Goal: Feedback & Contribution: Submit feedback/report problem

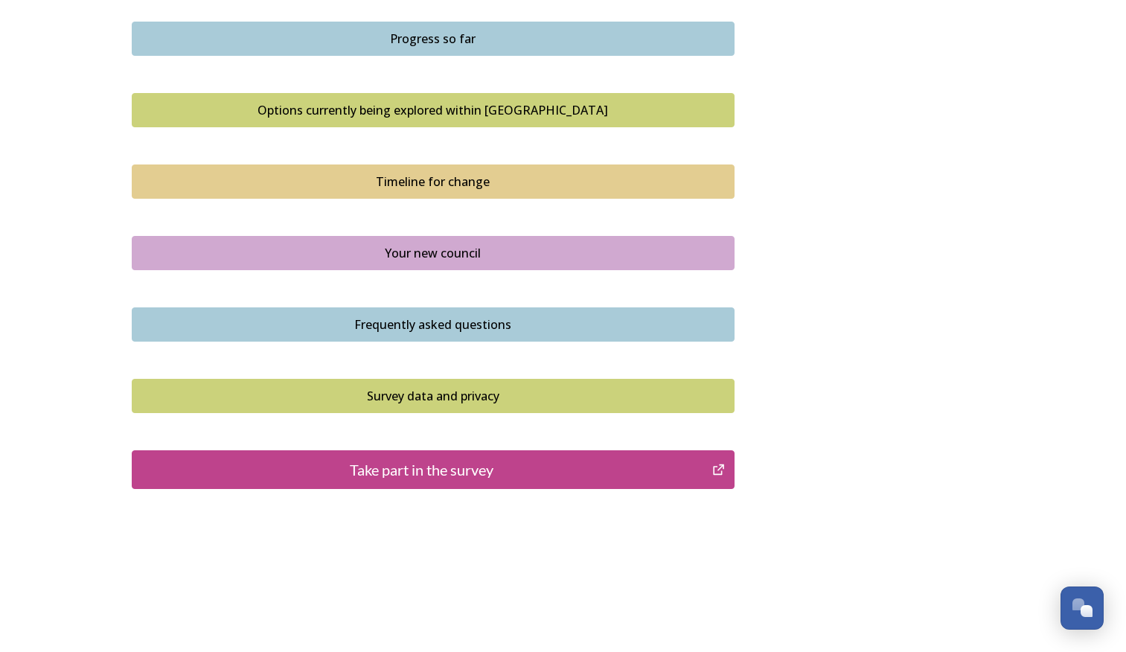
scroll to position [950, 0]
click at [476, 473] on div "Take part in the survey" at bounding box center [422, 469] width 565 height 22
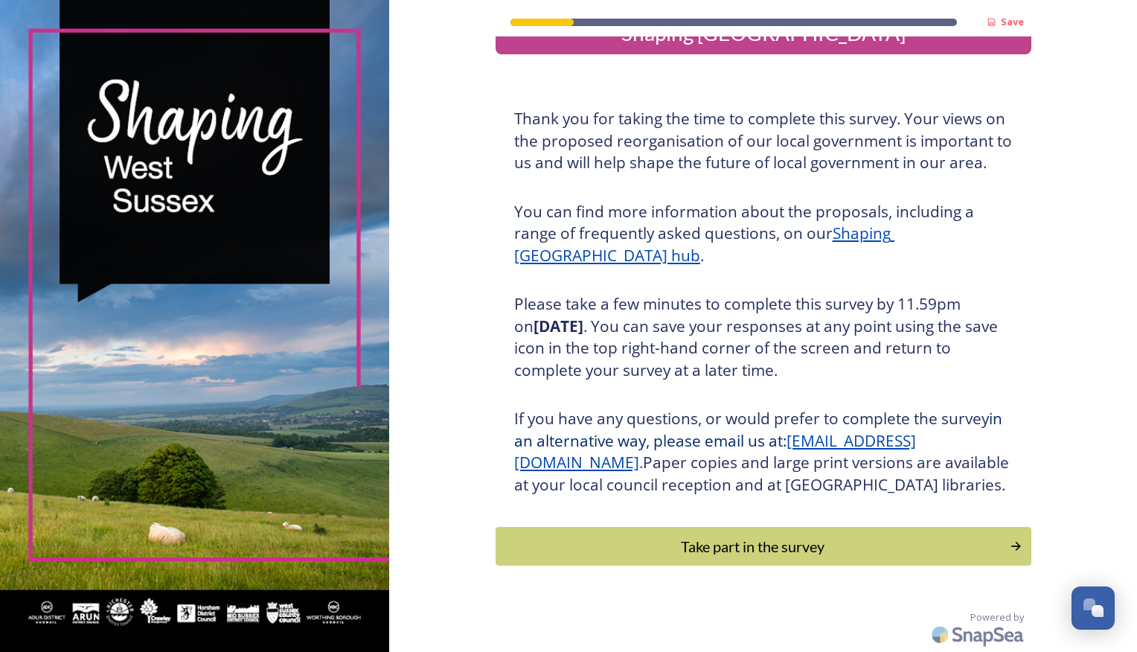
scroll to position [63, 0]
click at [732, 543] on div "Take part in the survey" at bounding box center [752, 546] width 503 height 22
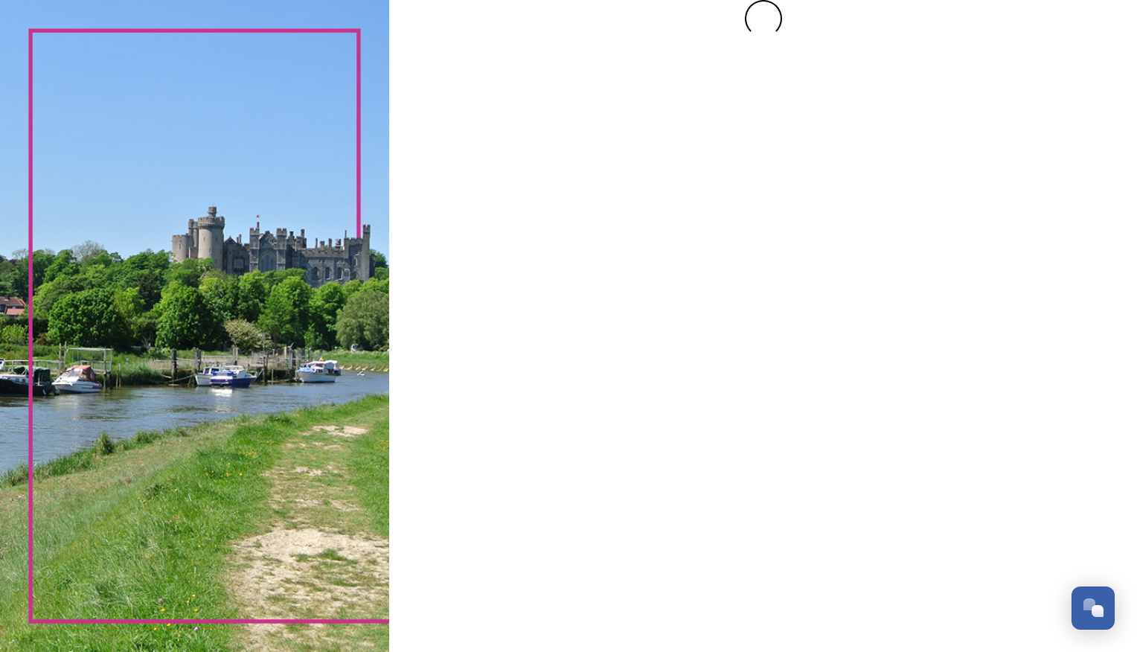
scroll to position [0, 0]
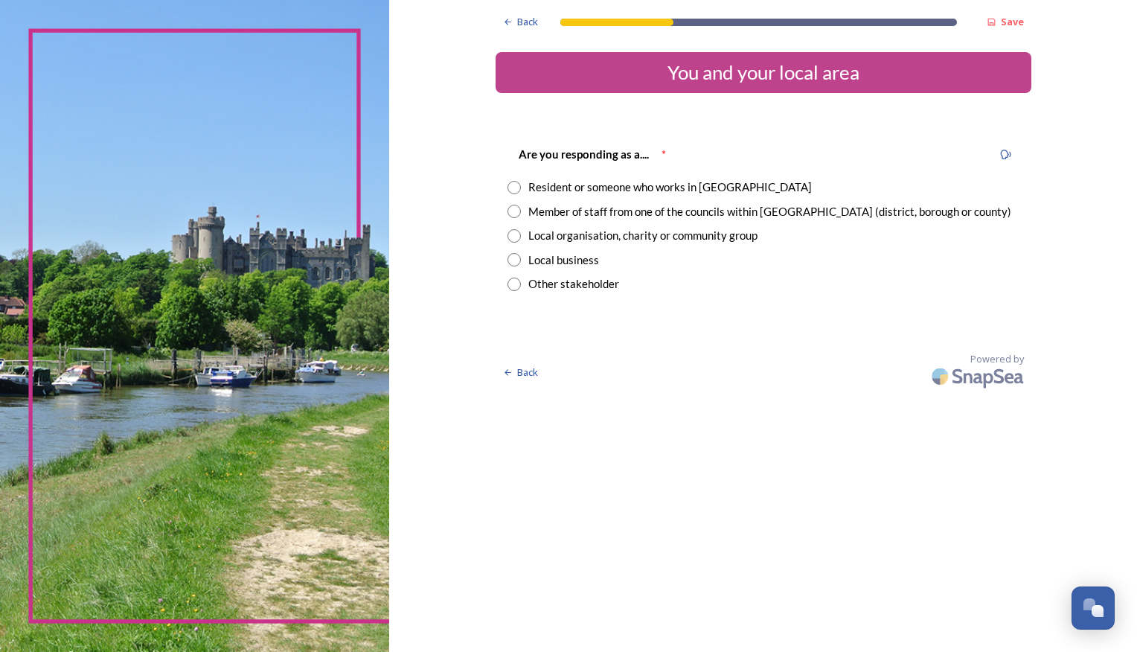
click at [517, 185] on input "radio" at bounding box center [514, 187] width 13 height 13
radio input "true"
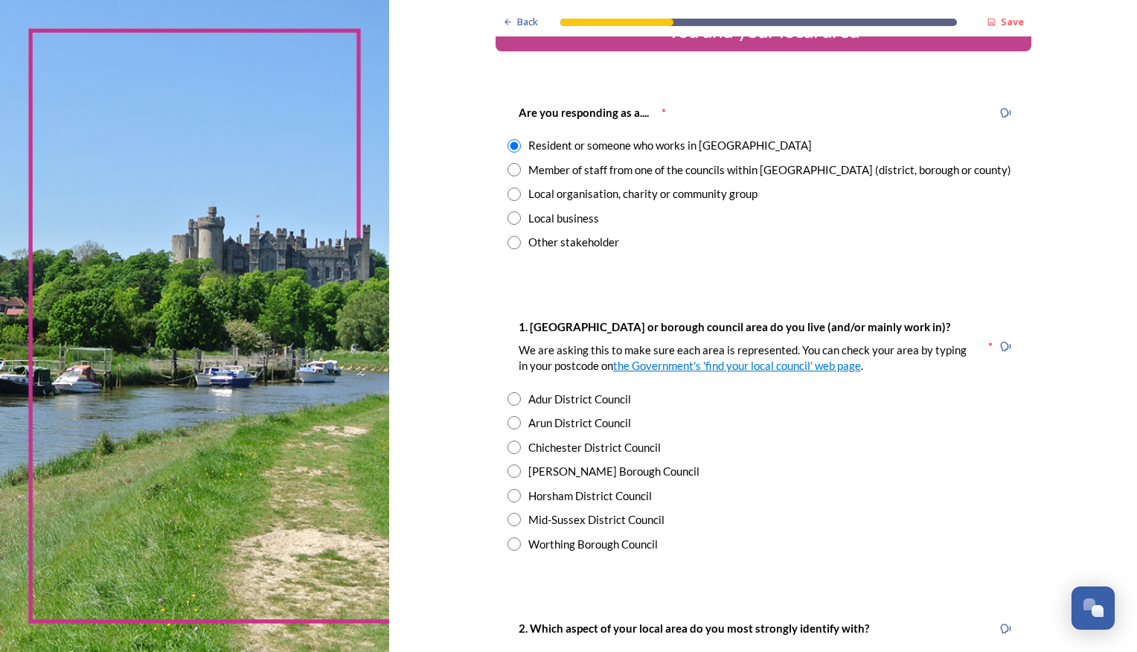
scroll to position [74, 0]
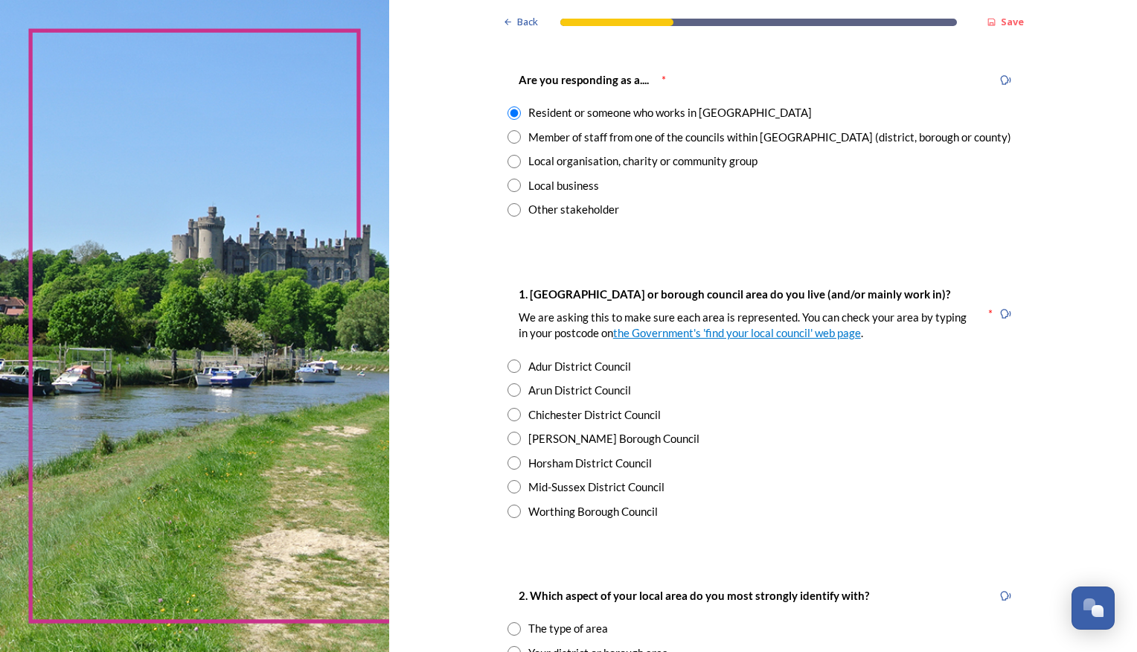
click at [516, 392] on div "Arun District Council" at bounding box center [764, 390] width 512 height 17
radio input "true"
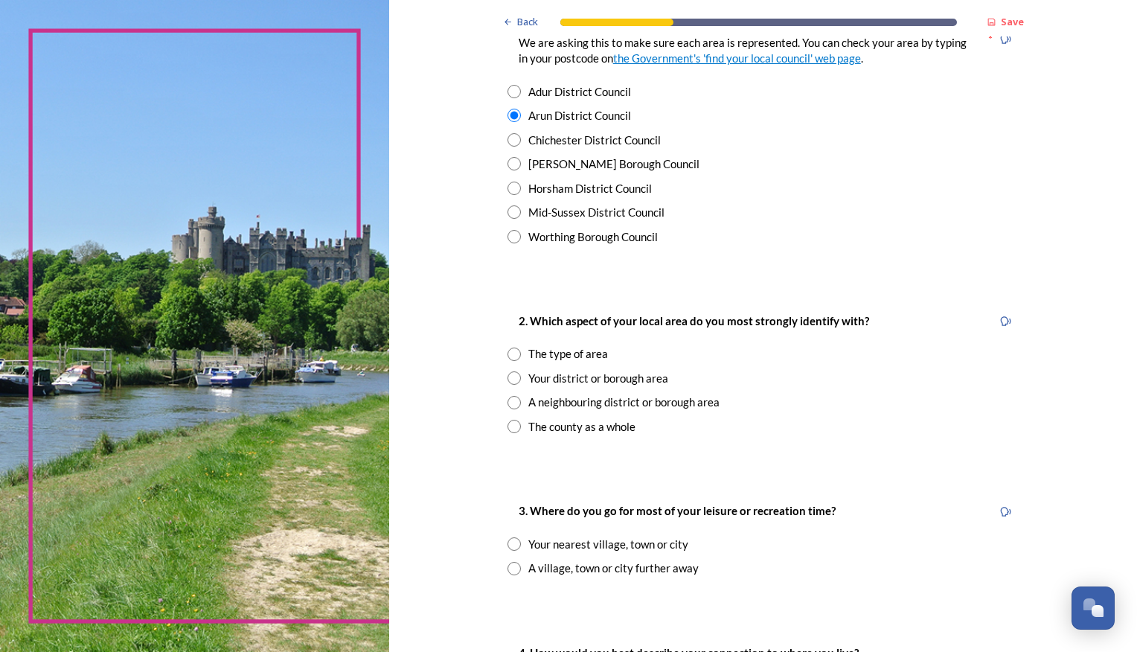
scroll to position [372, 0]
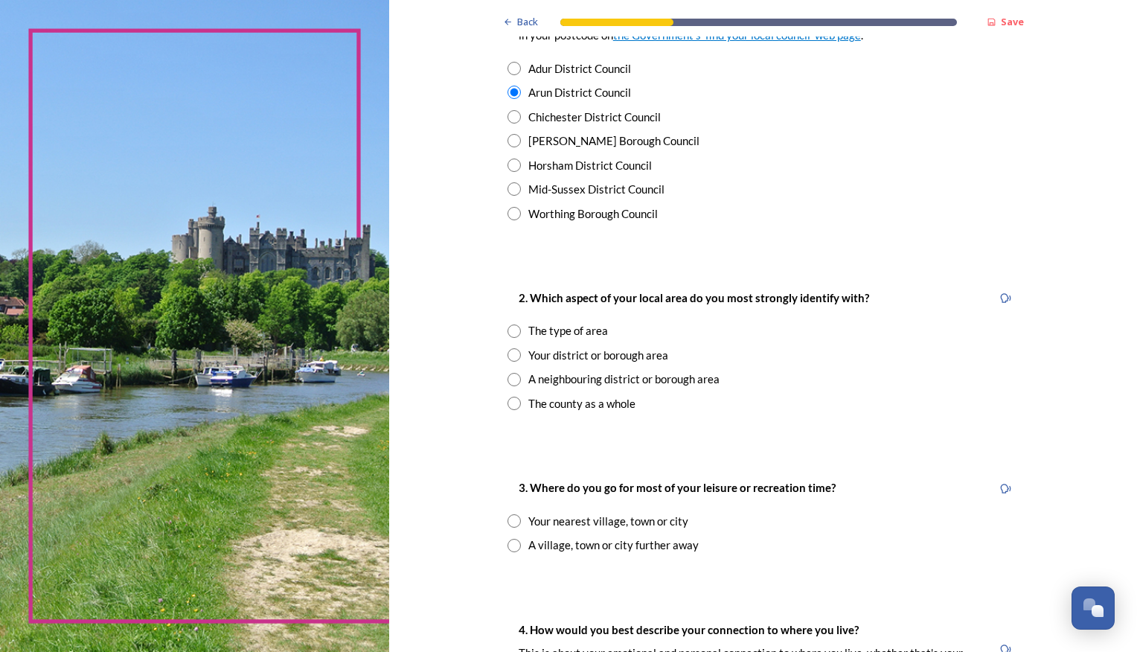
click at [514, 357] on input "radio" at bounding box center [514, 354] width 13 height 13
radio input "true"
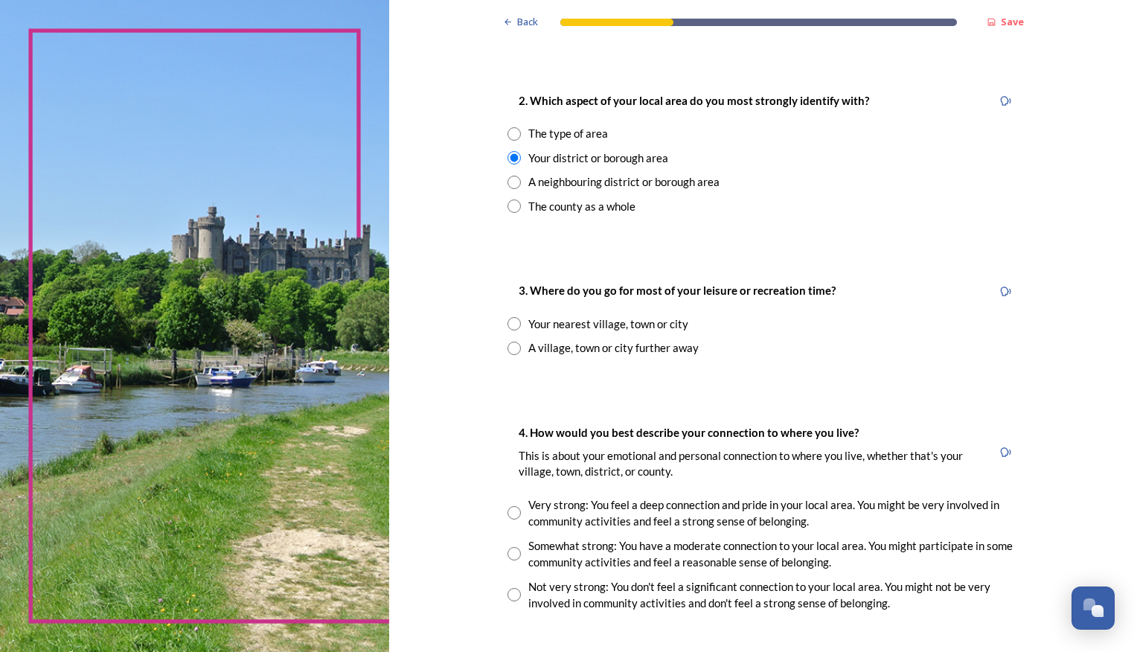
scroll to position [596, 0]
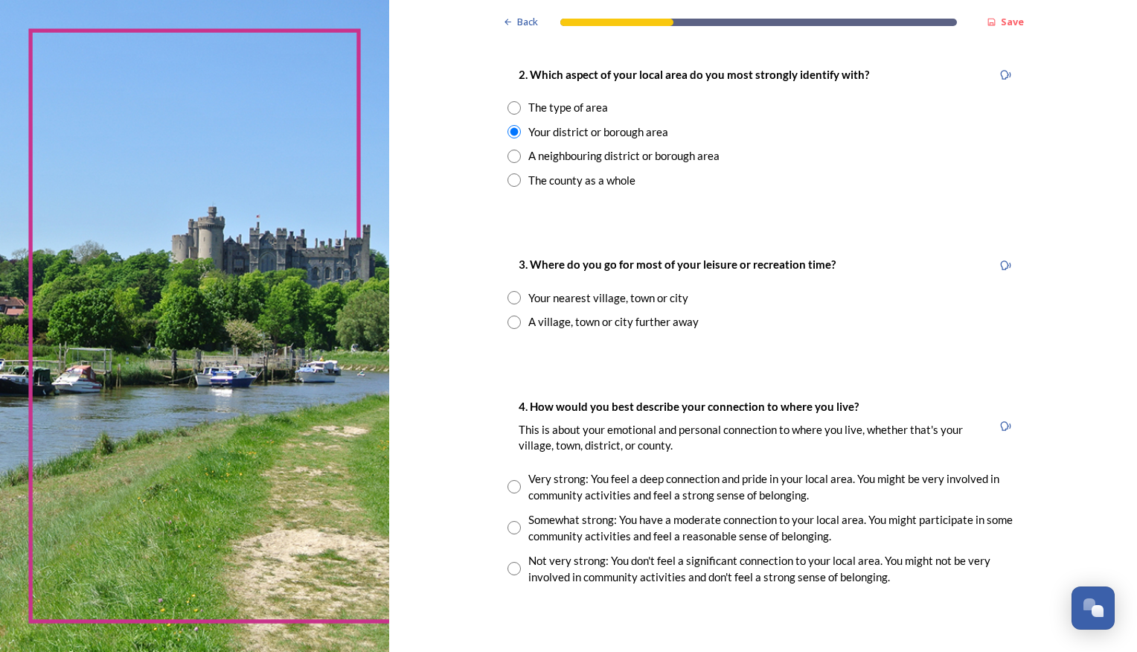
click at [508, 303] on input "radio" at bounding box center [514, 297] width 13 height 13
radio input "true"
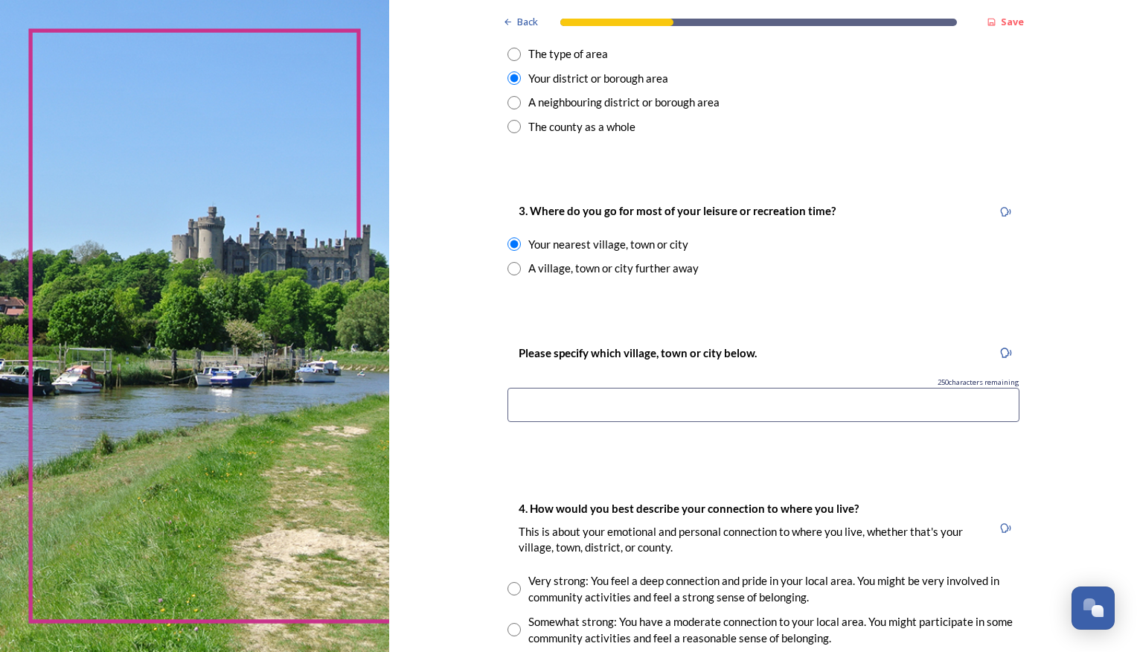
scroll to position [670, 0]
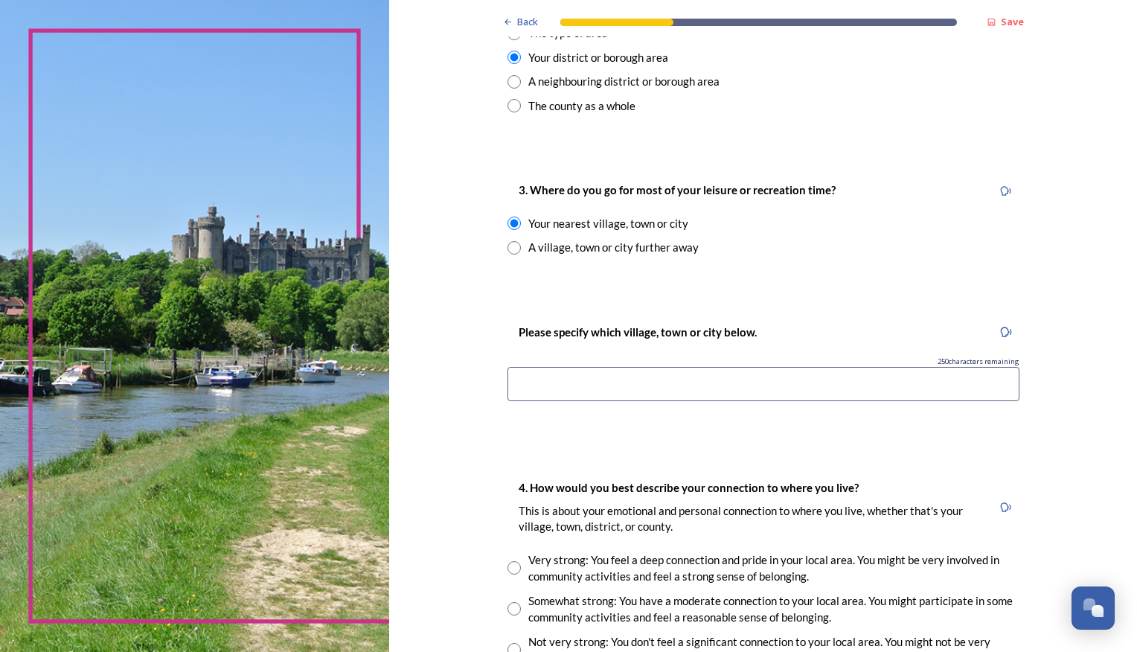
click at [520, 386] on input at bounding box center [764, 384] width 512 height 34
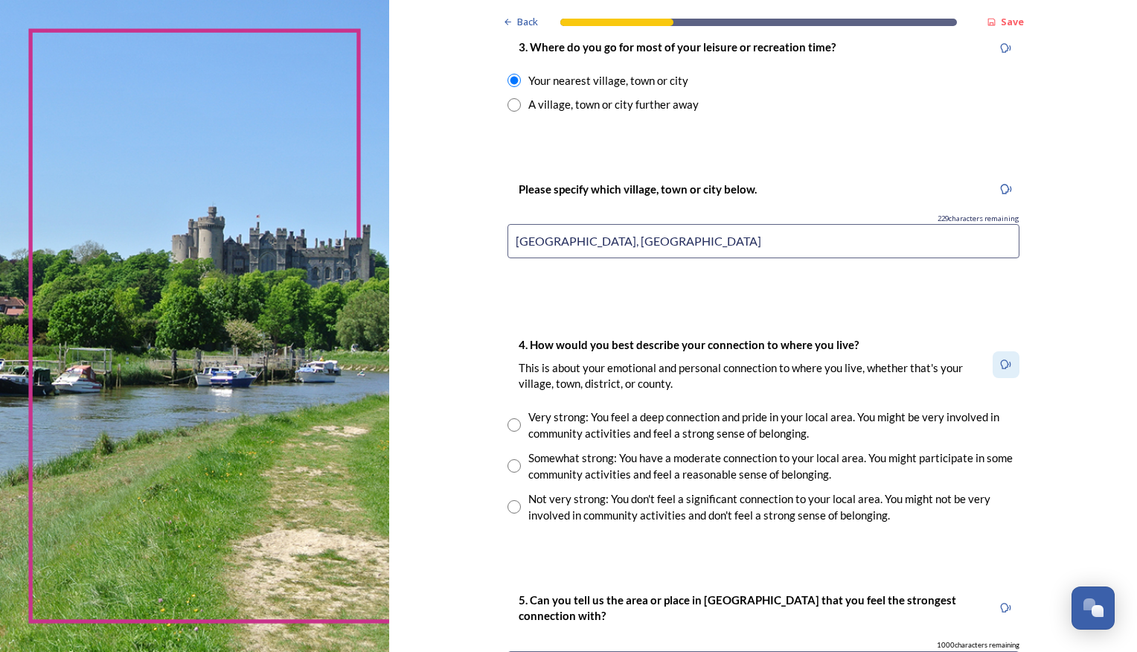
scroll to position [819, 0]
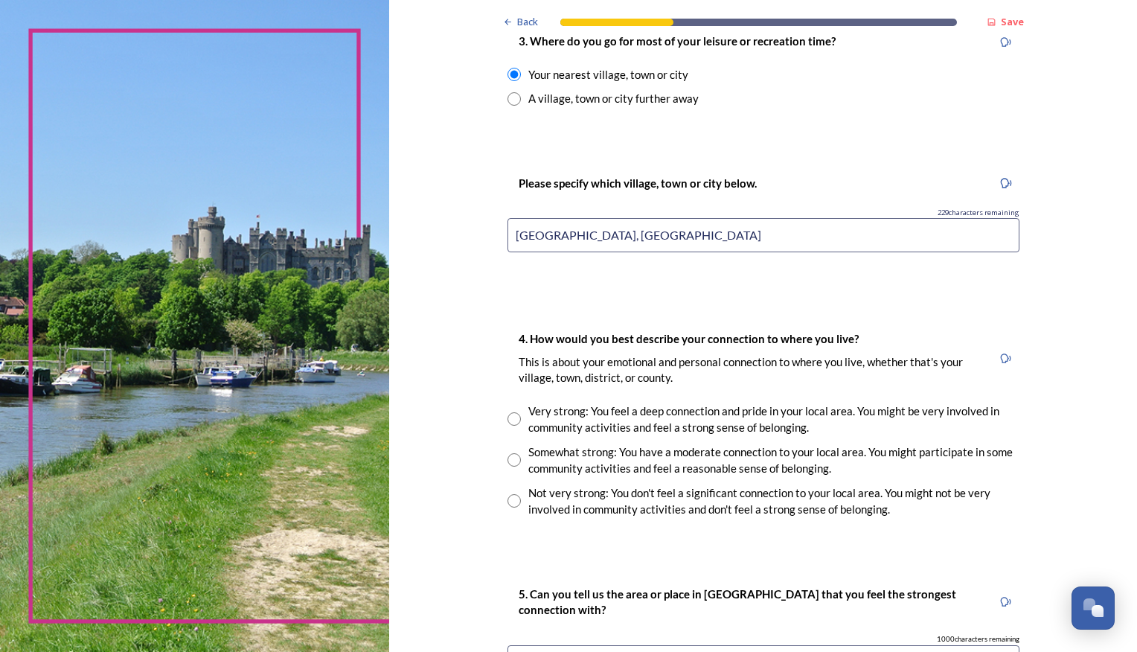
type input "Rustington, Angmering"
click at [508, 459] on input "radio" at bounding box center [514, 459] width 13 height 13
radio input "true"
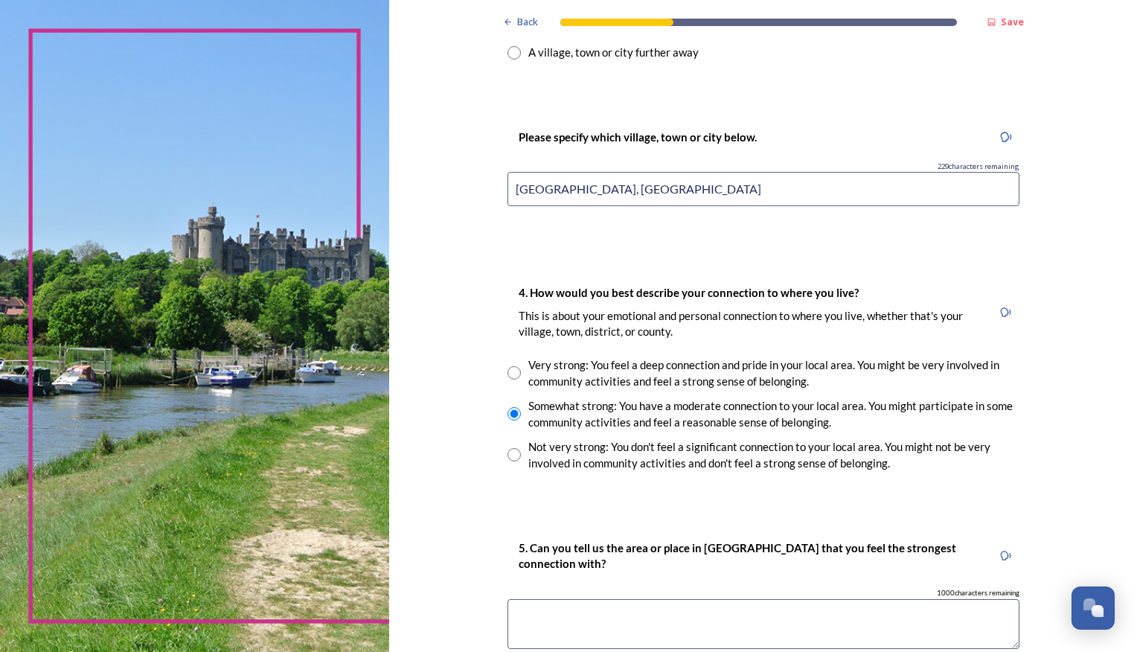
scroll to position [1042, 0]
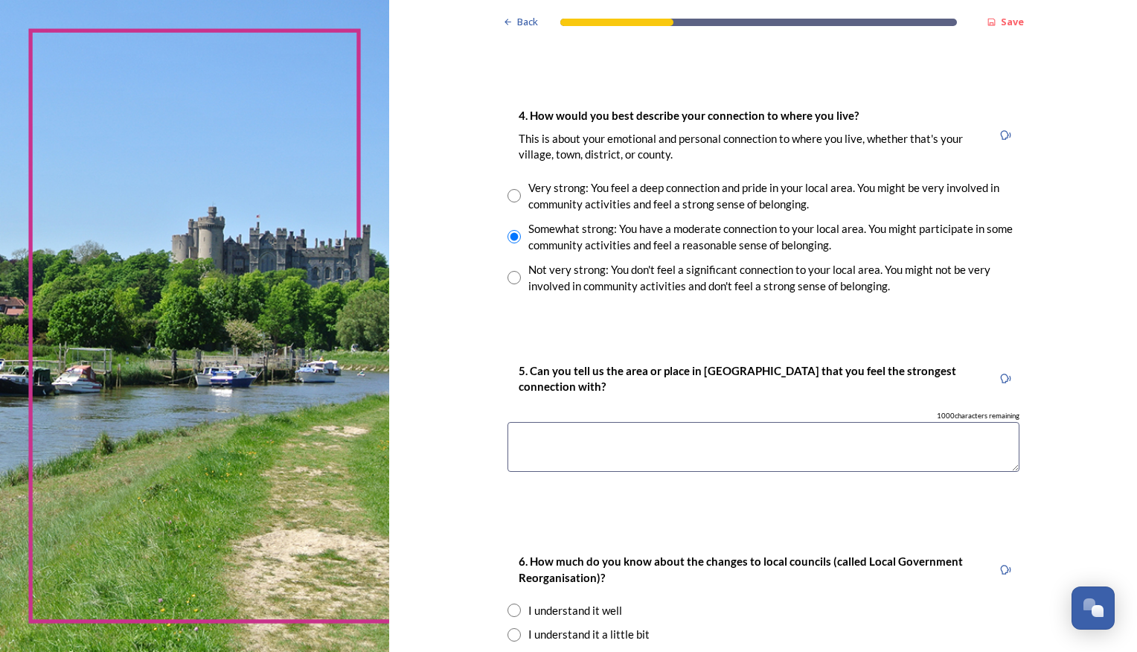
click at [522, 435] on textarea at bounding box center [764, 447] width 512 height 50
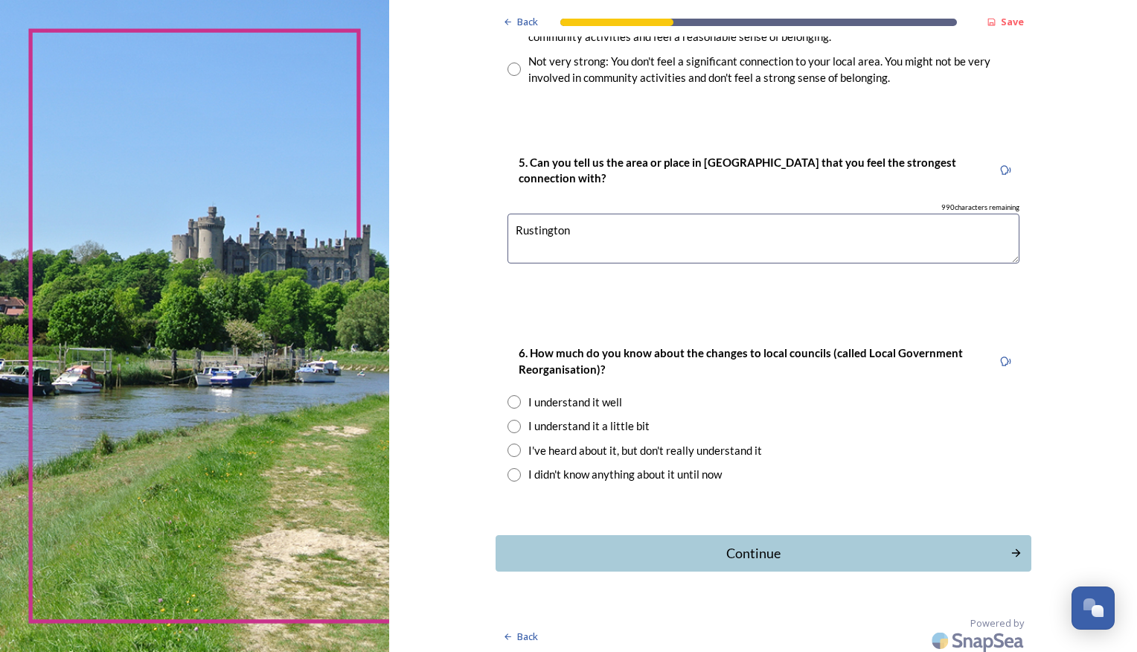
scroll to position [1257, 0]
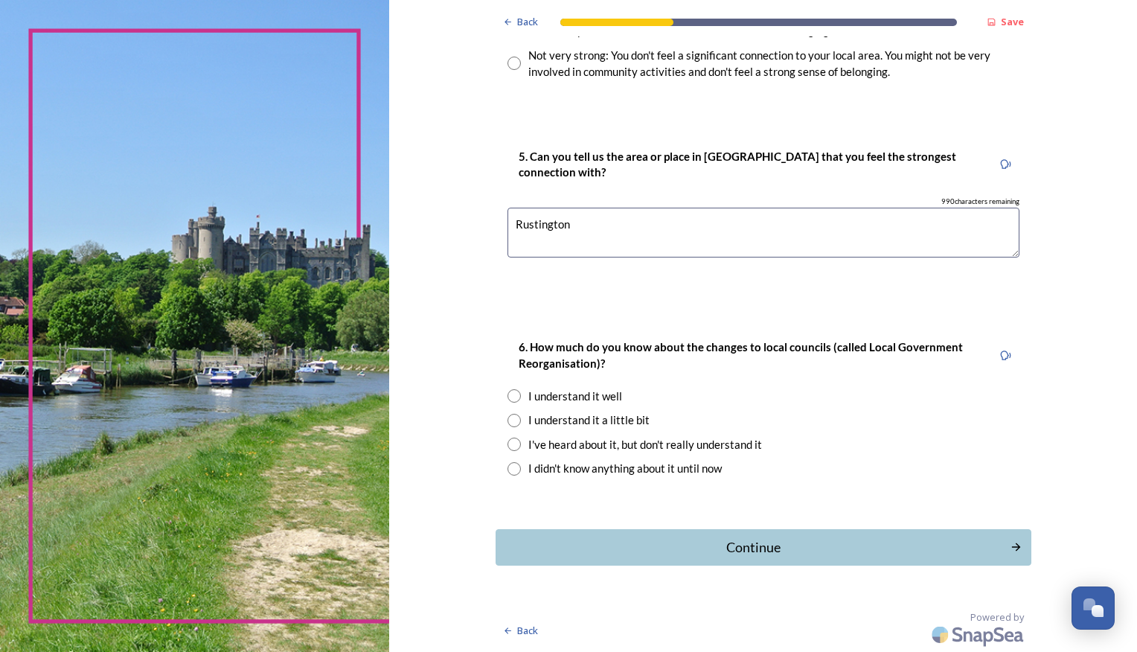
type textarea "Rustington"
click at [500, 421] on div "6. How much do you know about the changes to local councils (called Local Gover…" at bounding box center [764, 407] width 536 height 169
click at [508, 421] on input "radio" at bounding box center [514, 420] width 13 height 13
radio input "true"
click at [781, 538] on div "Continue" at bounding box center [753, 547] width 504 height 20
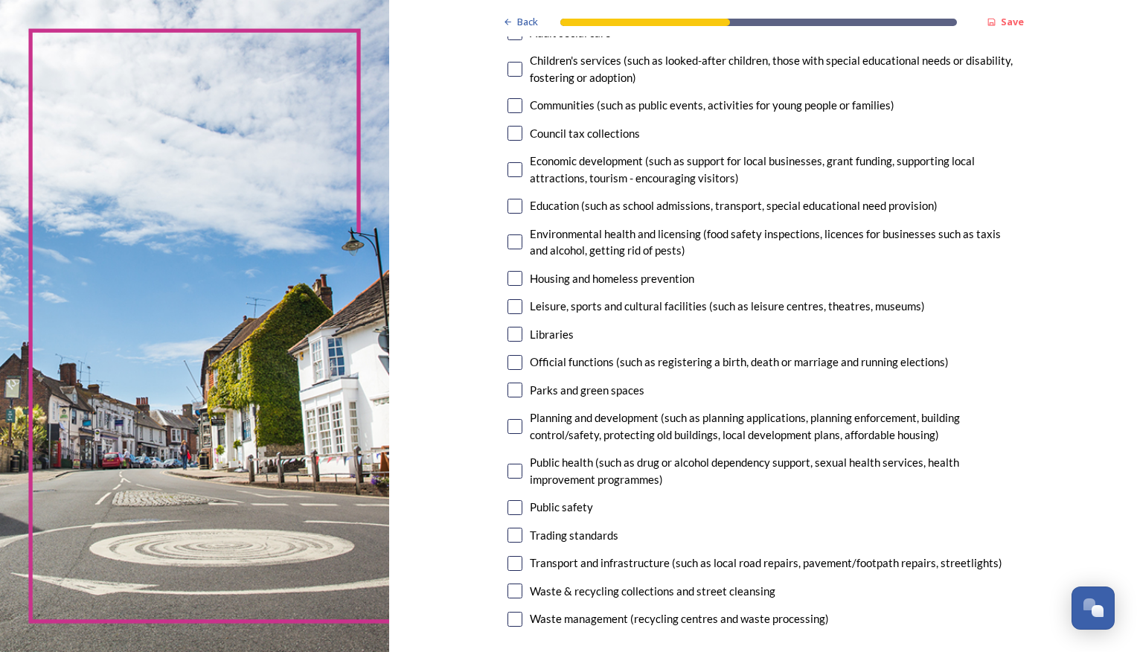
scroll to position [223, 0]
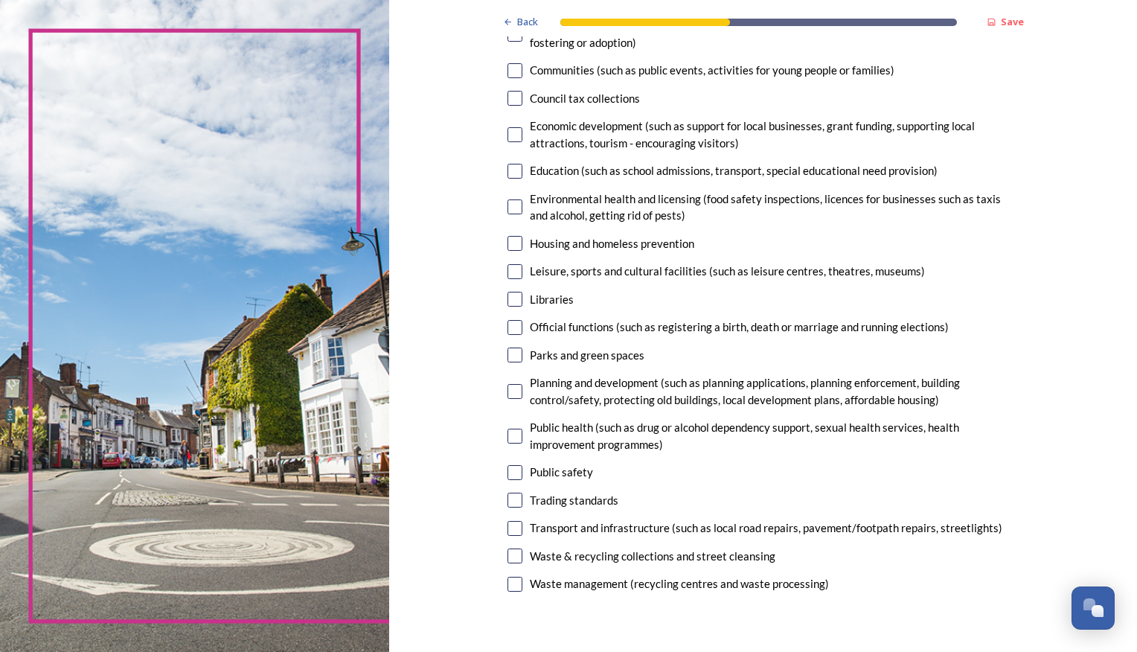
click at [508, 271] on input "checkbox" at bounding box center [515, 271] width 15 height 15
checkbox input "true"
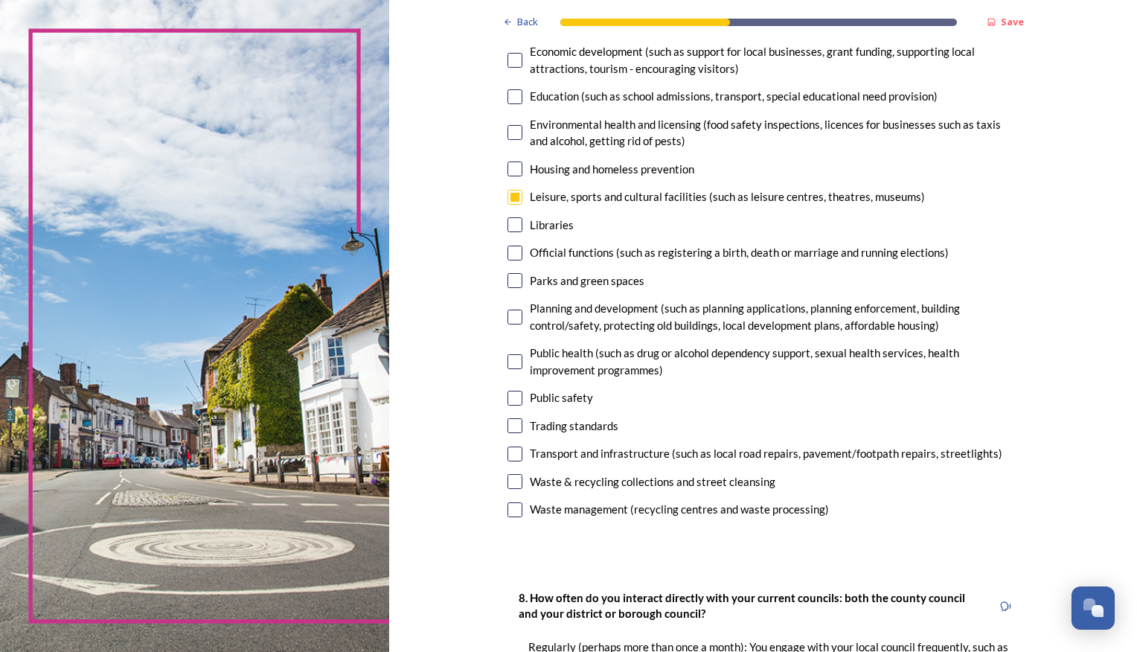
click at [512, 283] on input "checkbox" at bounding box center [515, 280] width 15 height 15
checkbox input "true"
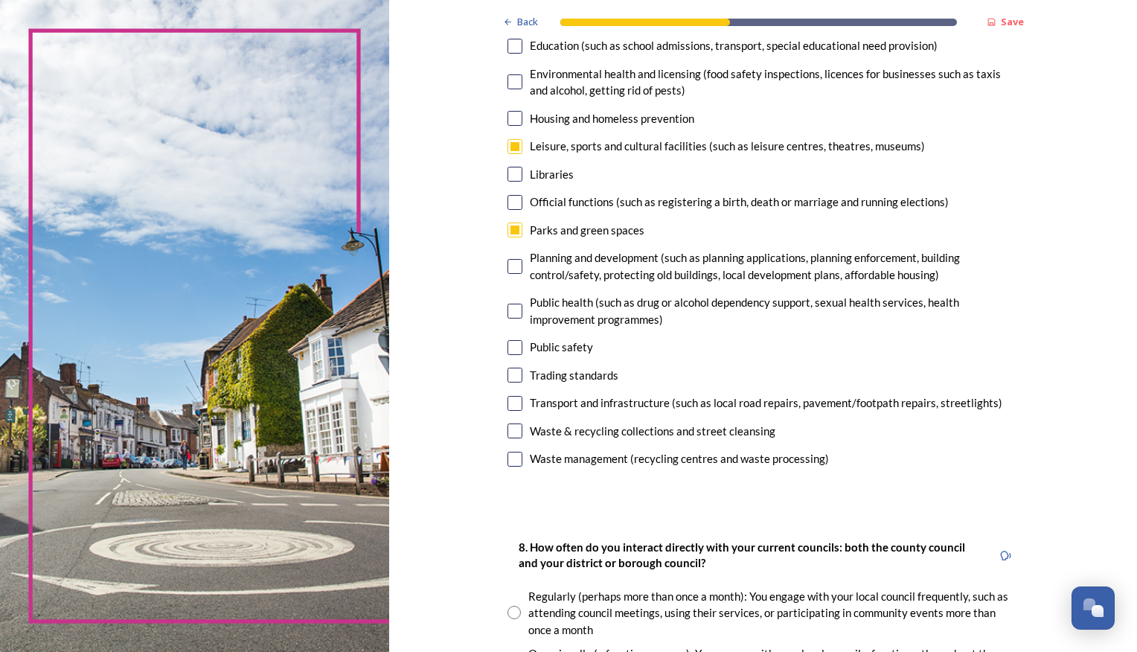
scroll to position [372, 0]
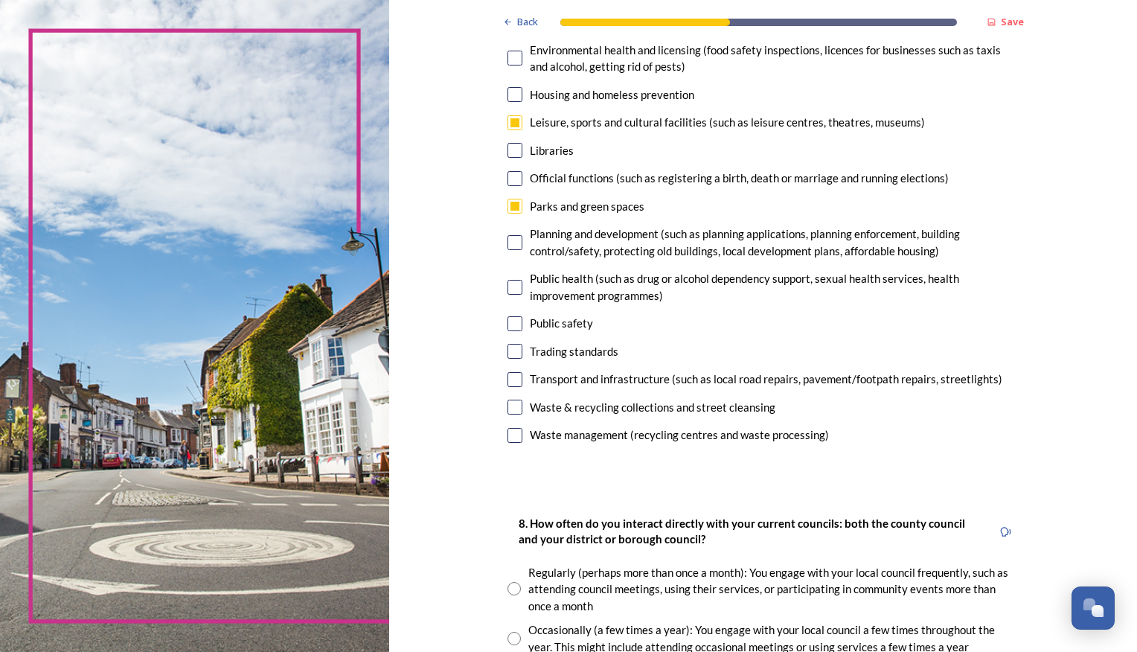
click at [509, 316] on input "checkbox" at bounding box center [515, 323] width 15 height 15
checkbox input "true"
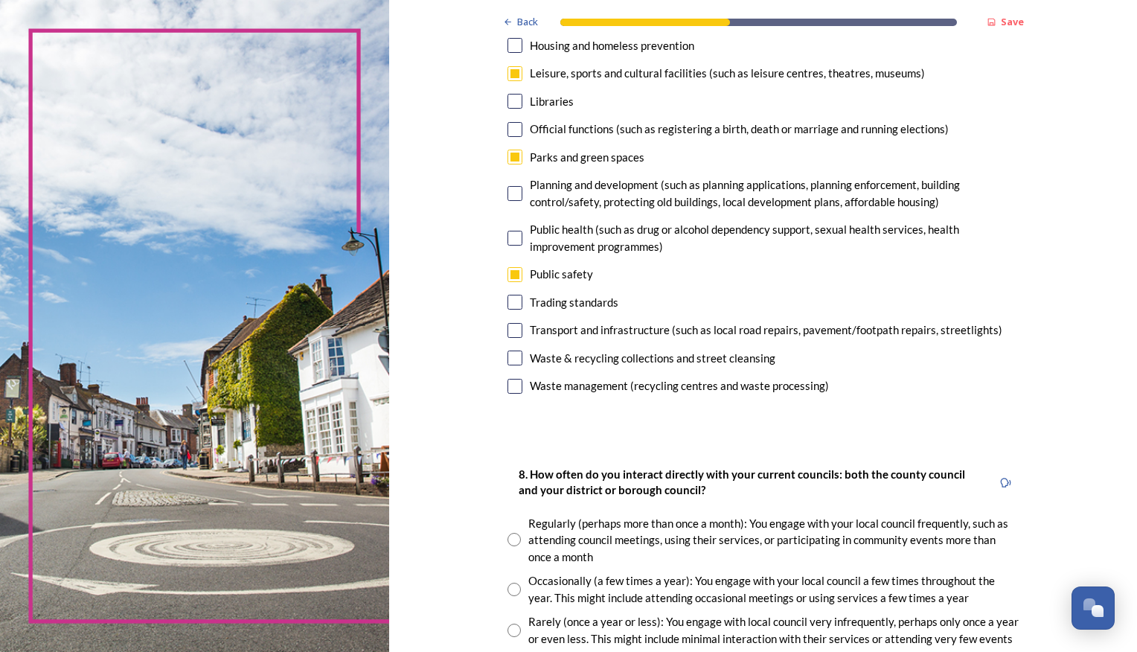
scroll to position [447, 0]
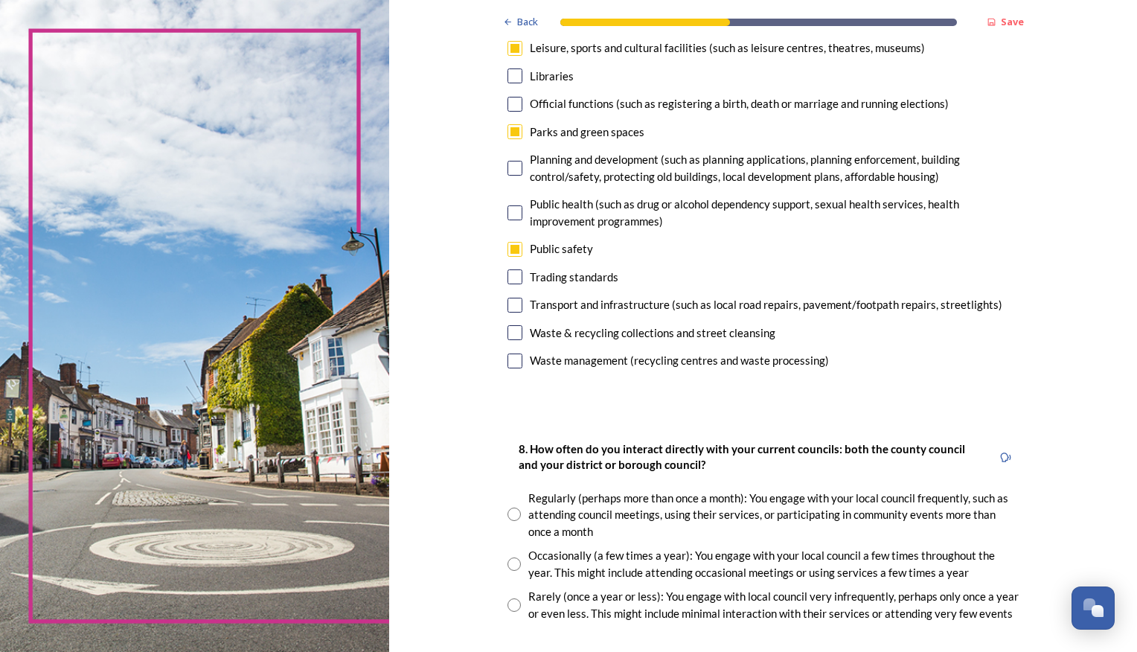
click at [508, 306] on input "checkbox" at bounding box center [515, 305] width 15 height 15
checkbox input "true"
click at [508, 330] on input "checkbox" at bounding box center [515, 332] width 15 height 15
checkbox input "true"
click at [508, 365] on input "checkbox" at bounding box center [515, 361] width 15 height 15
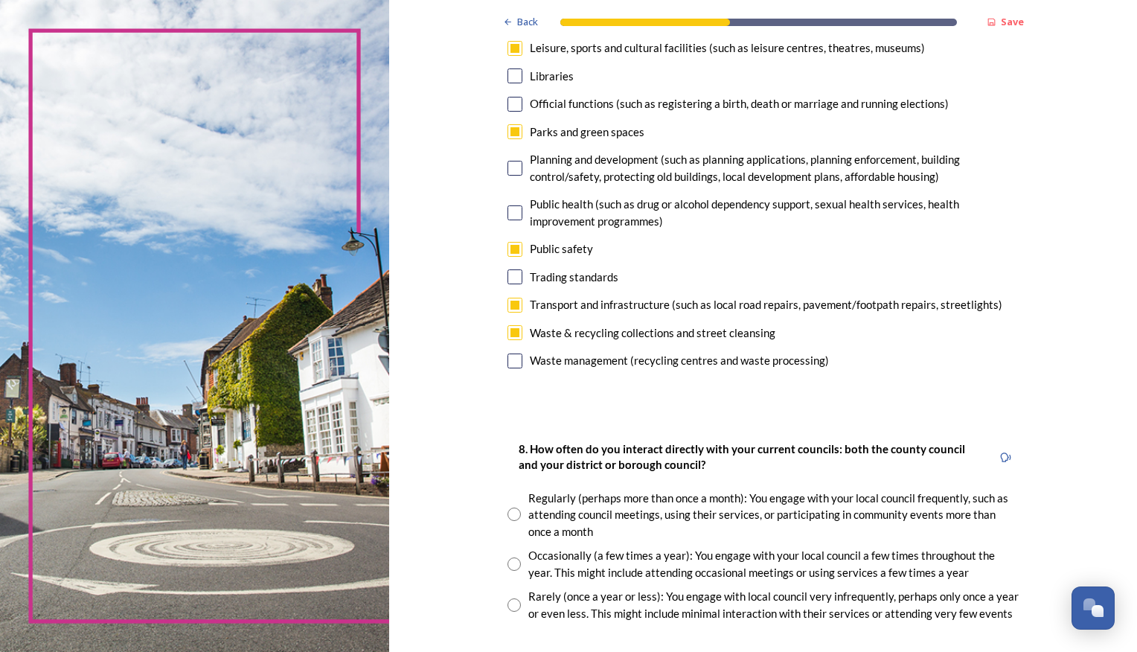
click at [508, 358] on input "checkbox" at bounding box center [515, 361] width 15 height 15
click at [511, 363] on input "checkbox" at bounding box center [515, 361] width 15 height 15
checkbox input "false"
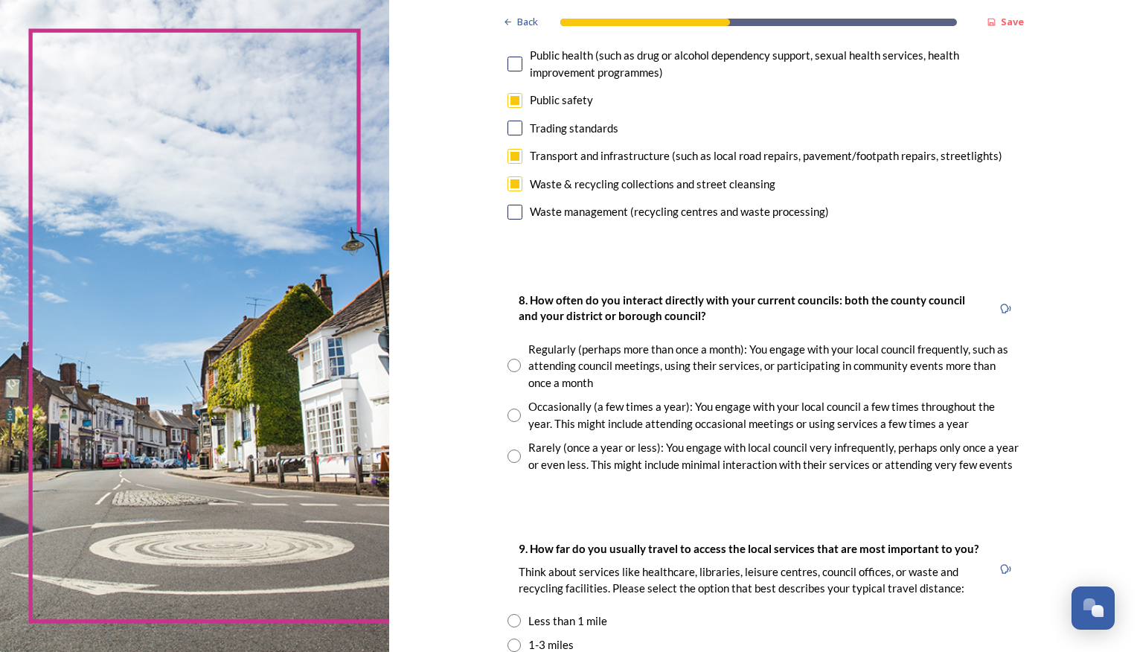
scroll to position [670, 0]
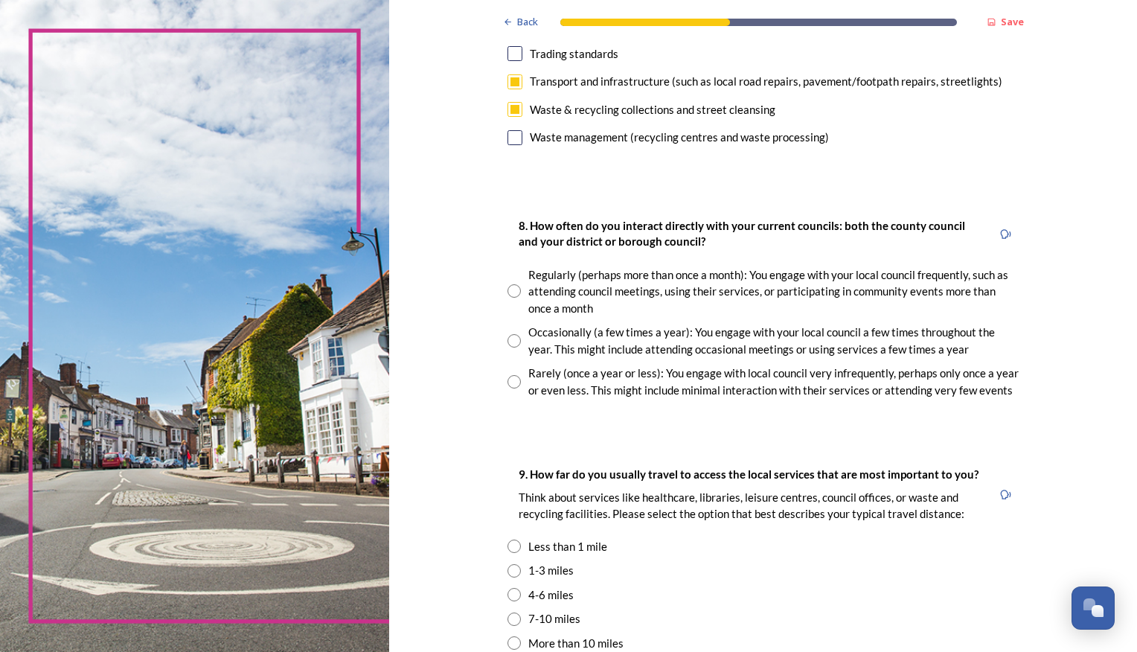
click at [508, 385] on input "radio" at bounding box center [514, 381] width 13 height 13
radio input "true"
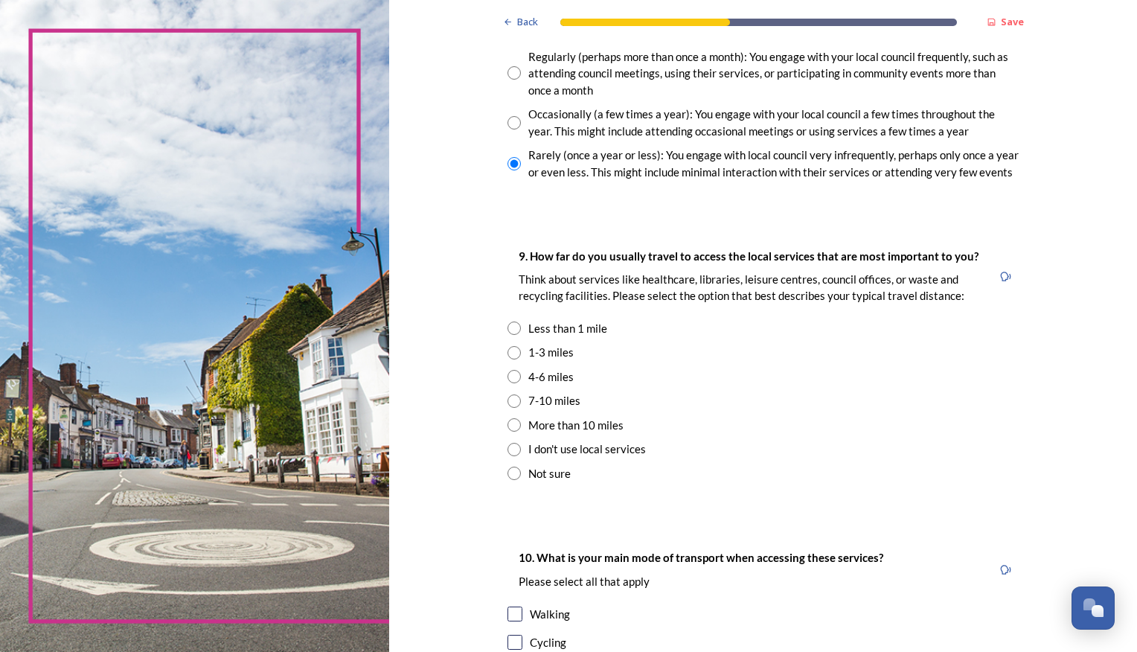
scroll to position [893, 0]
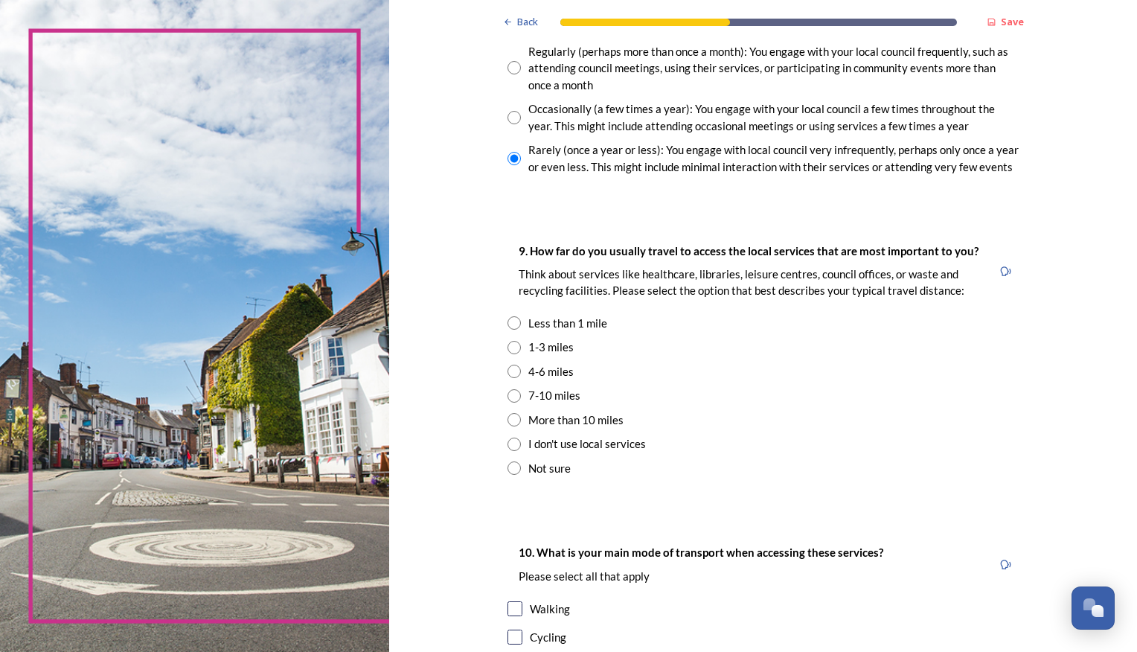
click at [508, 351] on input "radio" at bounding box center [514, 347] width 13 height 13
radio input "true"
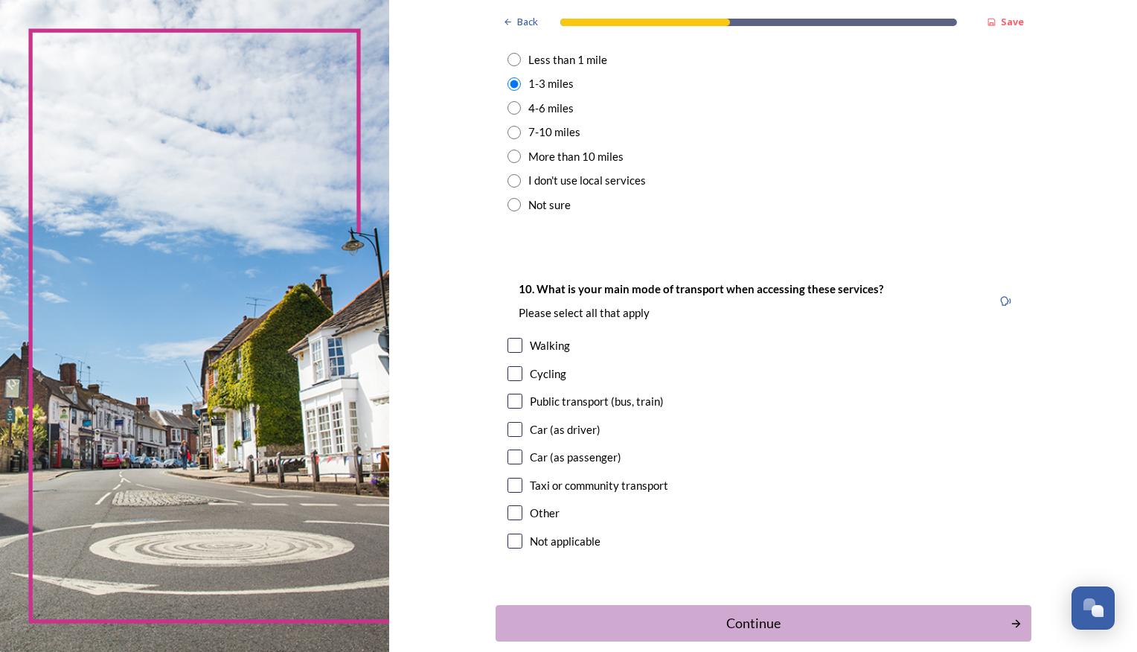
scroll to position [1191, 0]
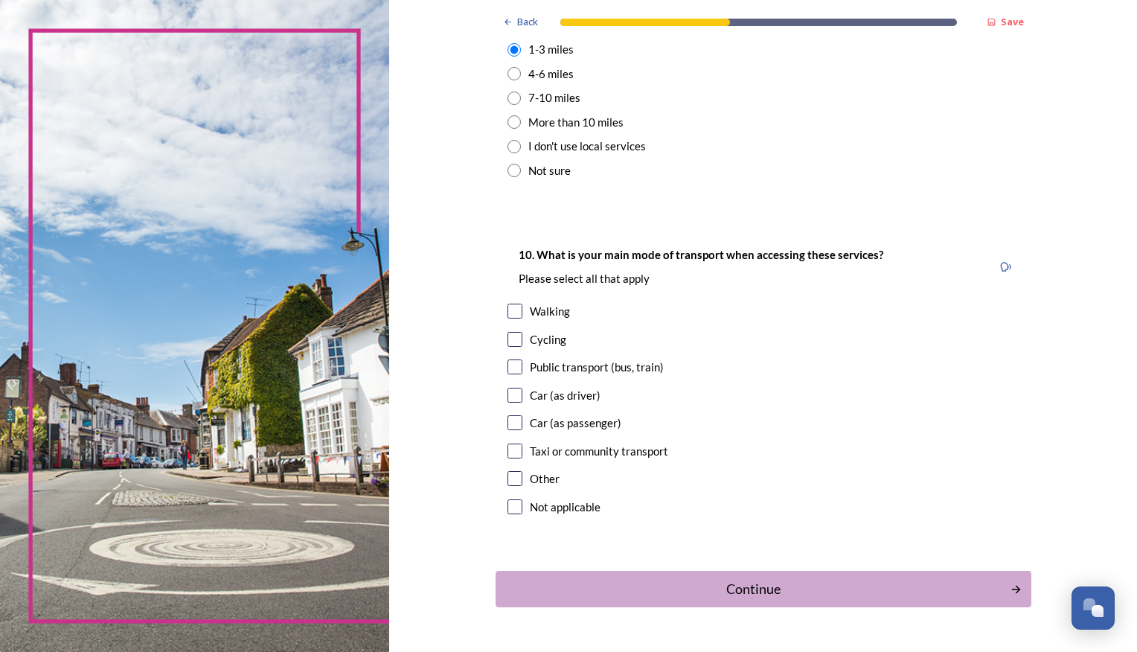
click at [511, 398] on input "checkbox" at bounding box center [515, 395] width 15 height 15
checkbox input "true"
click at [743, 581] on div "Continue" at bounding box center [753, 589] width 504 height 20
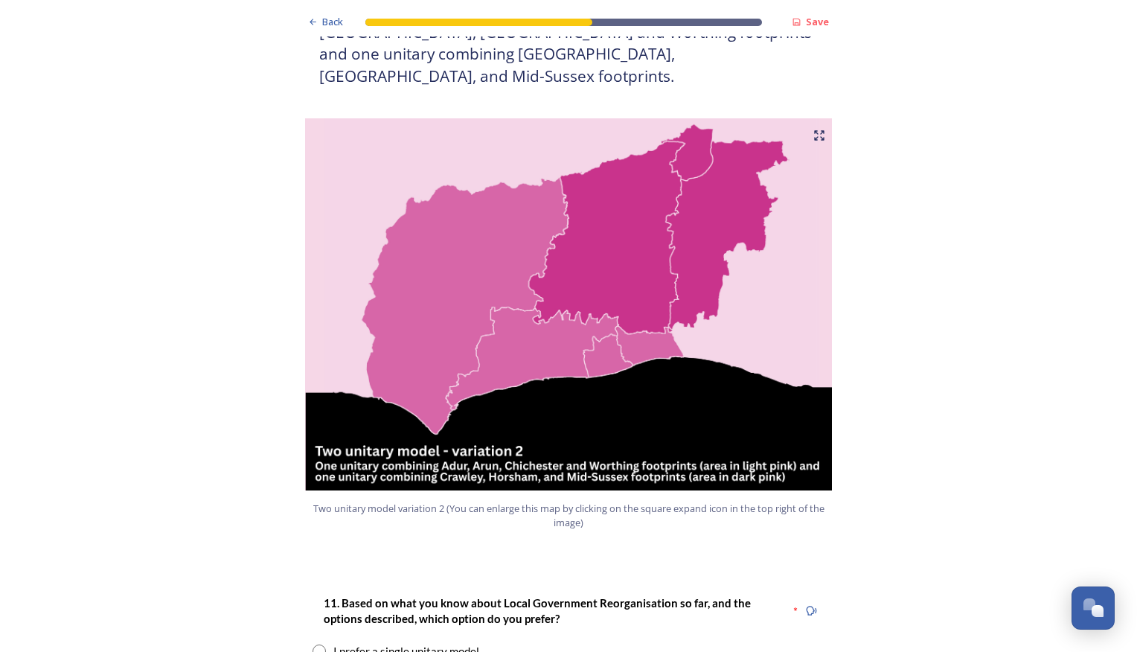
scroll to position [1638, 0]
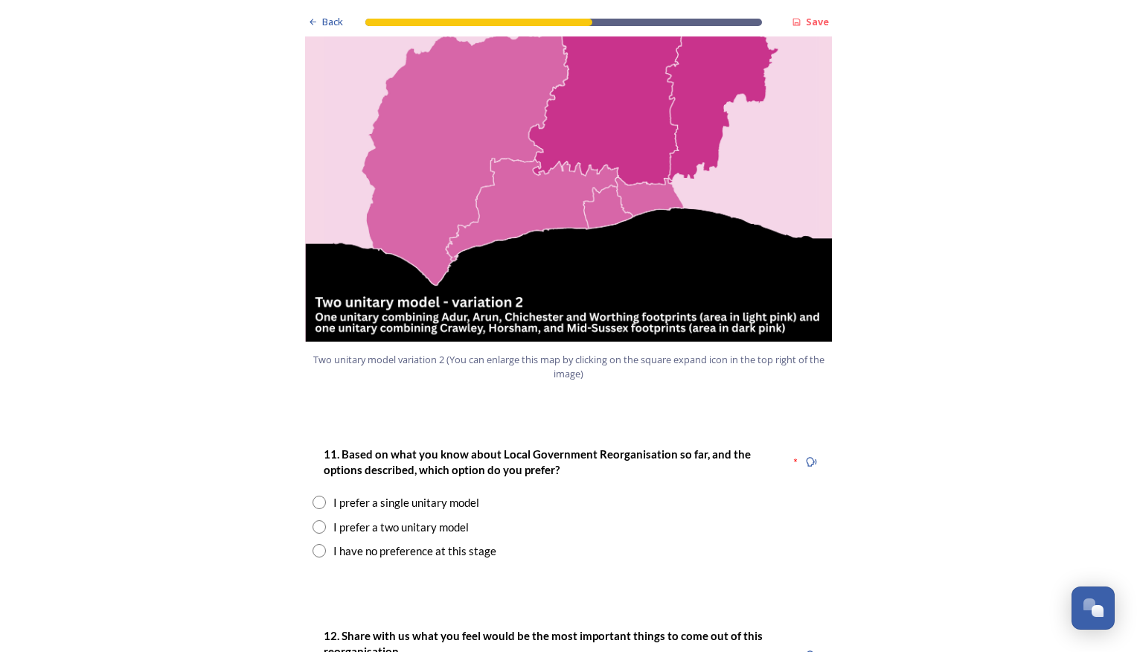
click at [319, 496] on input "radio" at bounding box center [319, 502] width 13 height 13
radio input "true"
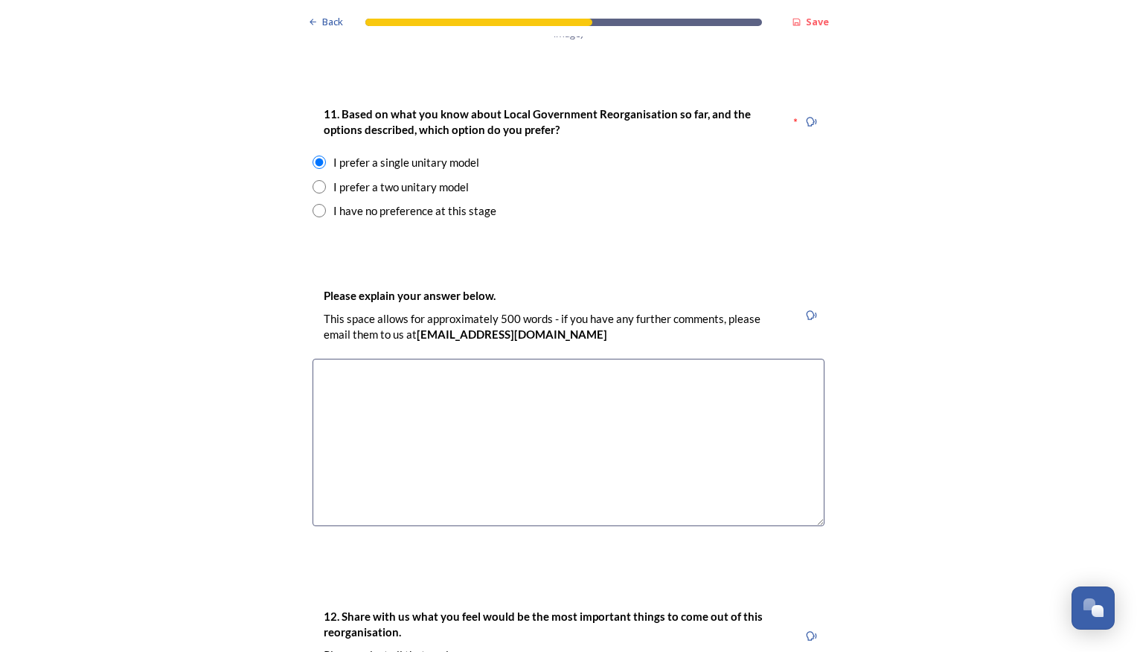
scroll to position [2010, 0]
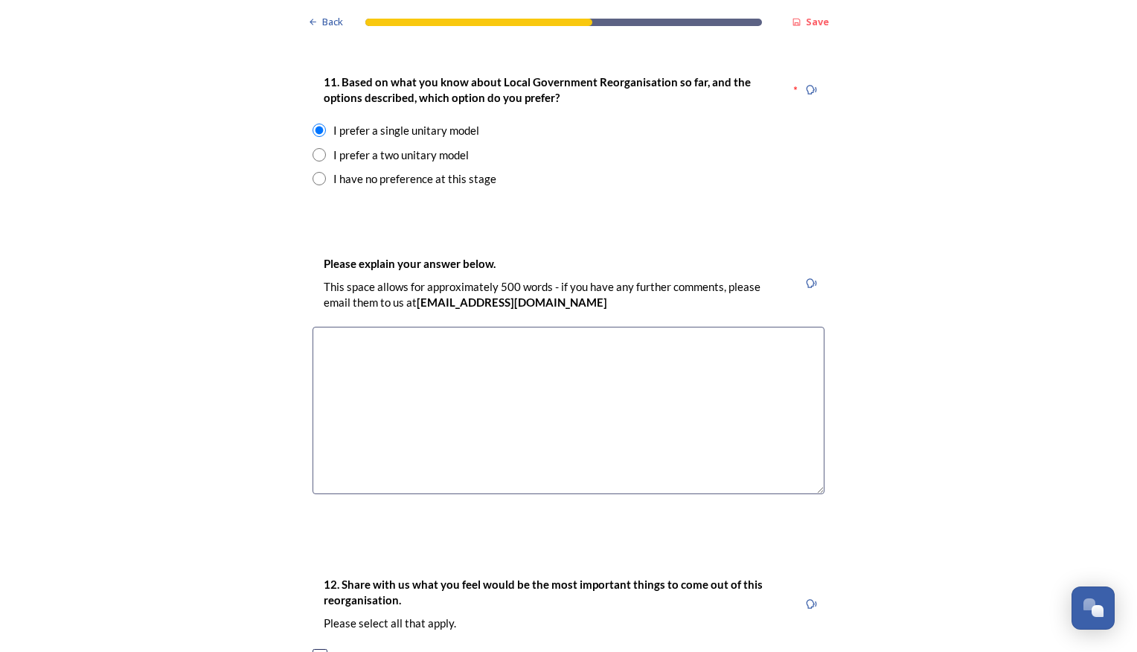
click at [329, 327] on textarea at bounding box center [569, 410] width 512 height 167
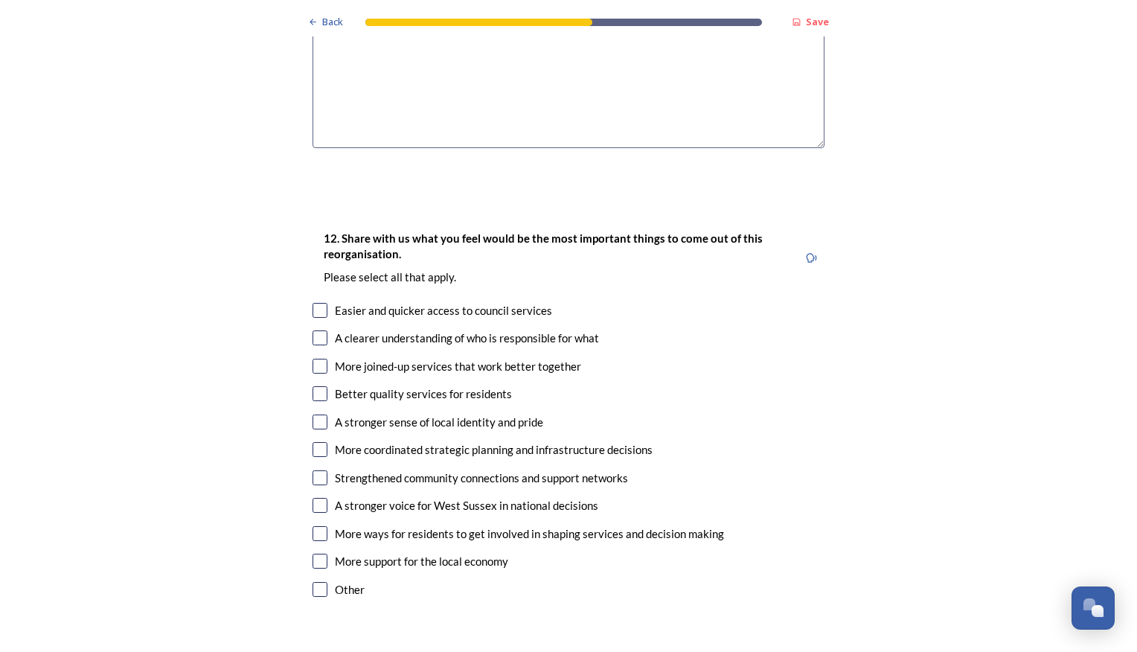
scroll to position [2382, 0]
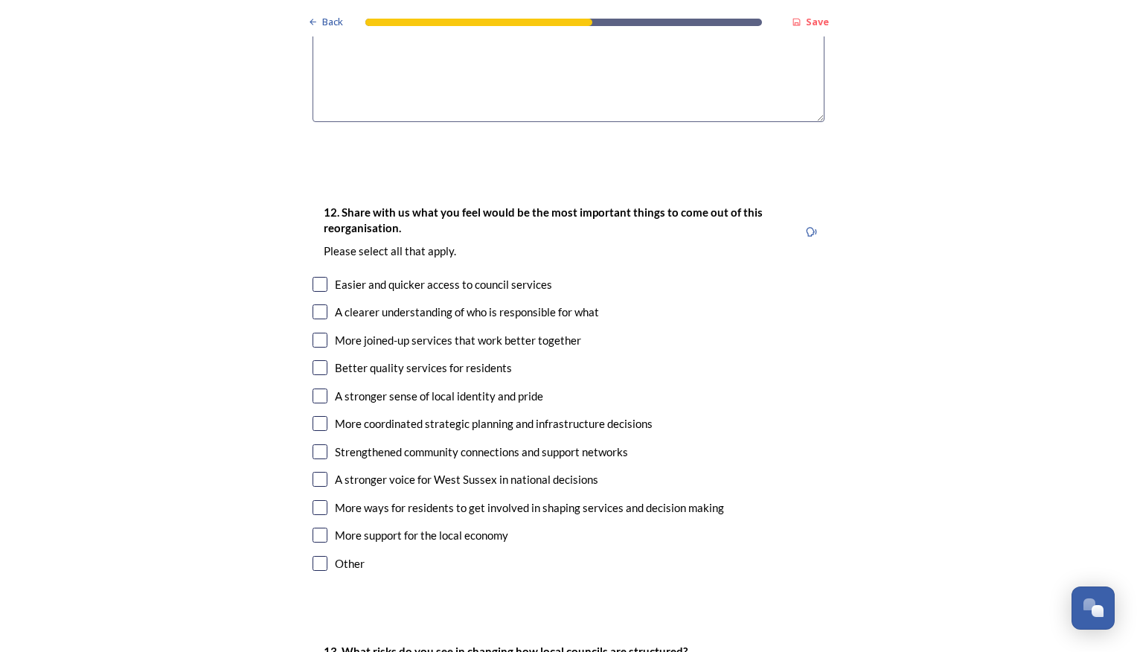
type textarea "A single unitary model to ensure consistency across the whole of West Sussex."
click at [317, 304] on input "checkbox" at bounding box center [320, 311] width 15 height 15
checkbox input "true"
click at [316, 333] on input "checkbox" at bounding box center [320, 340] width 15 height 15
checkbox input "true"
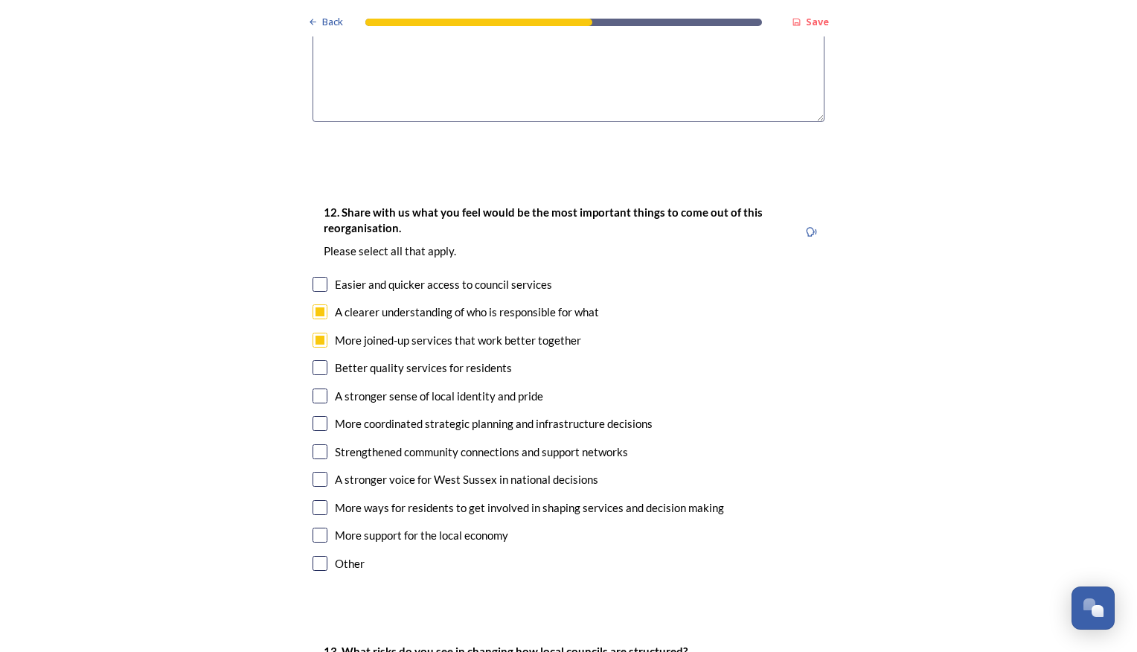
click at [316, 416] on input "checkbox" at bounding box center [320, 423] width 15 height 15
checkbox input "true"
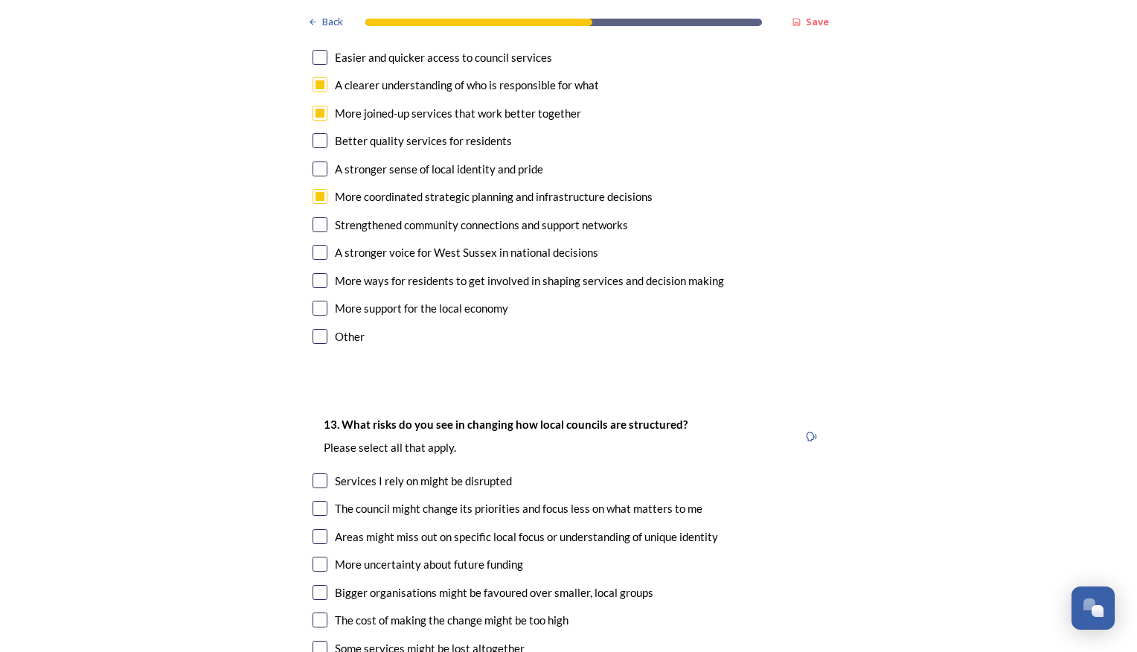
scroll to position [2680, 0]
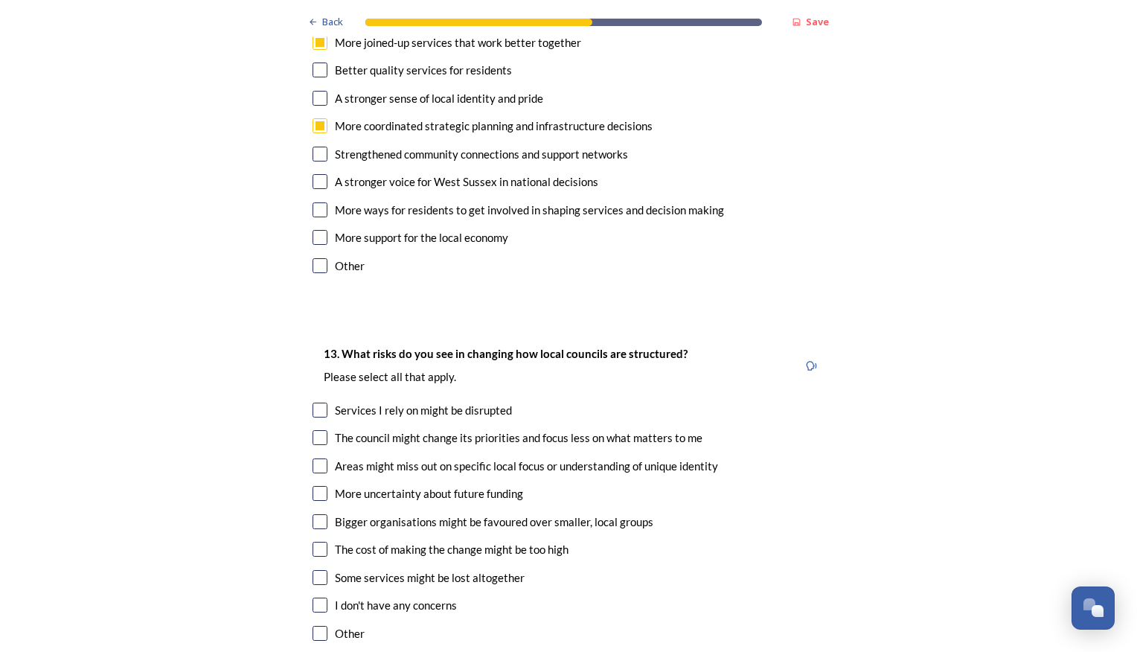
click at [313, 459] on input "checkbox" at bounding box center [320, 466] width 15 height 15
checkbox input "true"
click at [314, 403] on input "checkbox" at bounding box center [320, 410] width 15 height 15
checkbox input "true"
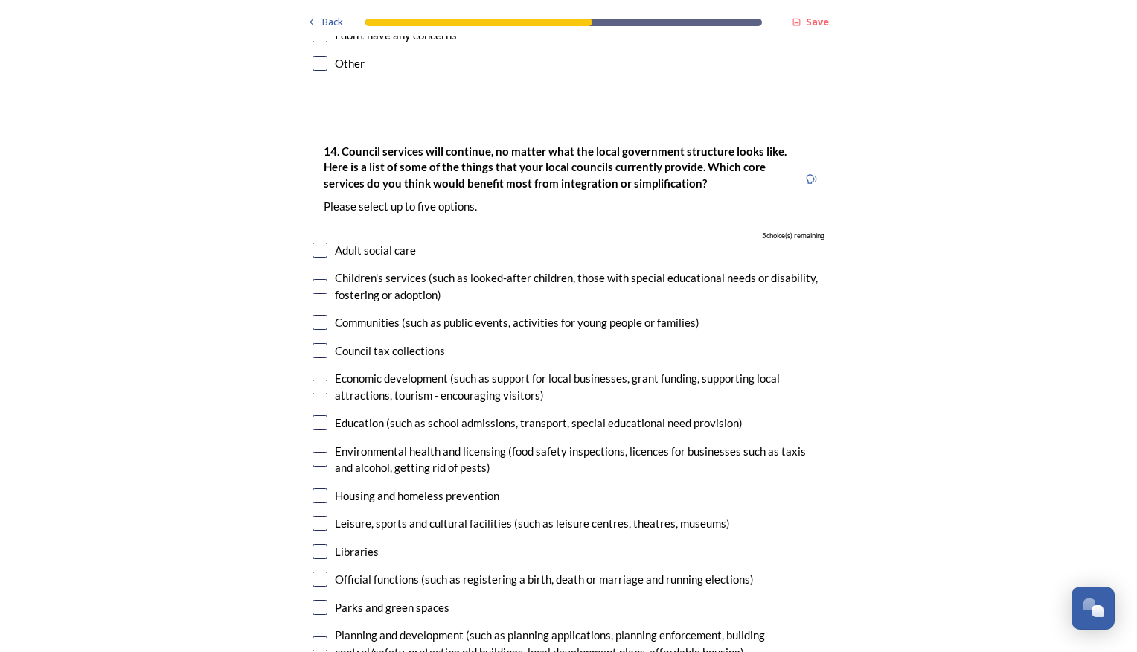
scroll to position [3275, 0]
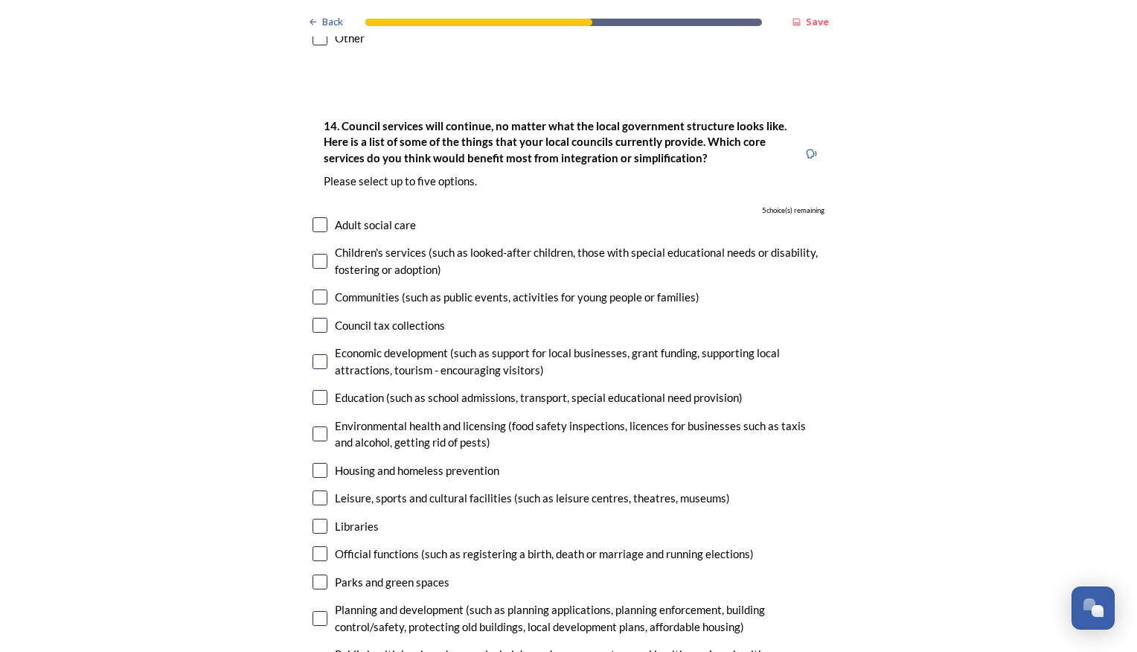
click at [317, 217] on input "checkbox" at bounding box center [320, 224] width 15 height 15
checkbox input "true"
click at [314, 254] on input "checkbox" at bounding box center [320, 261] width 15 height 15
checkbox input "true"
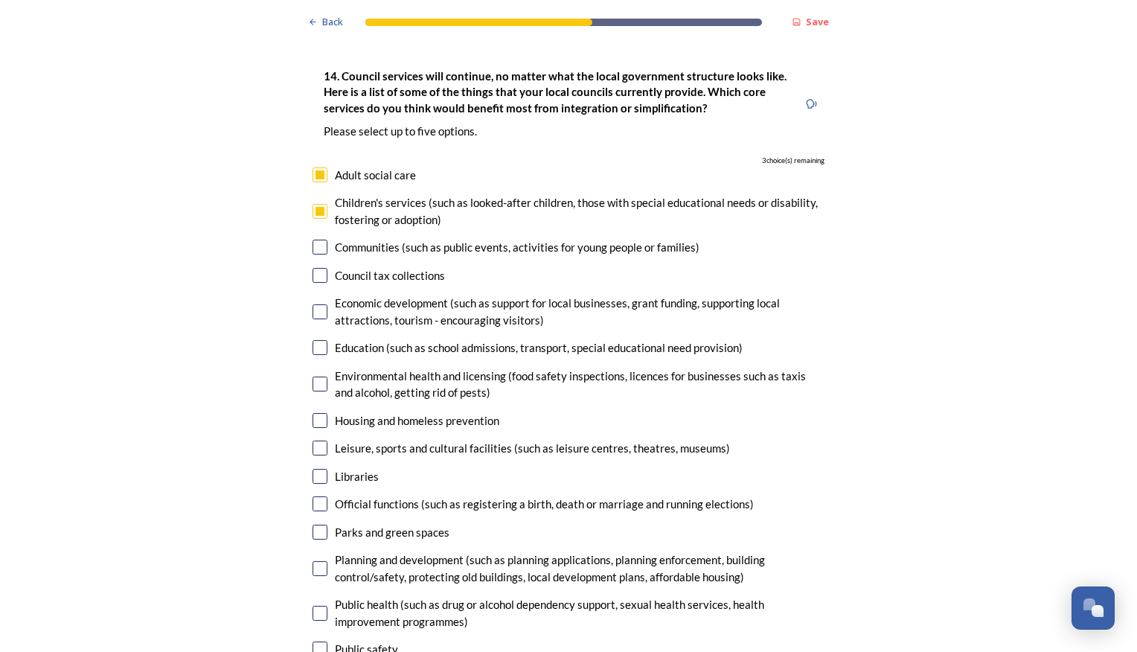
scroll to position [3350, 0]
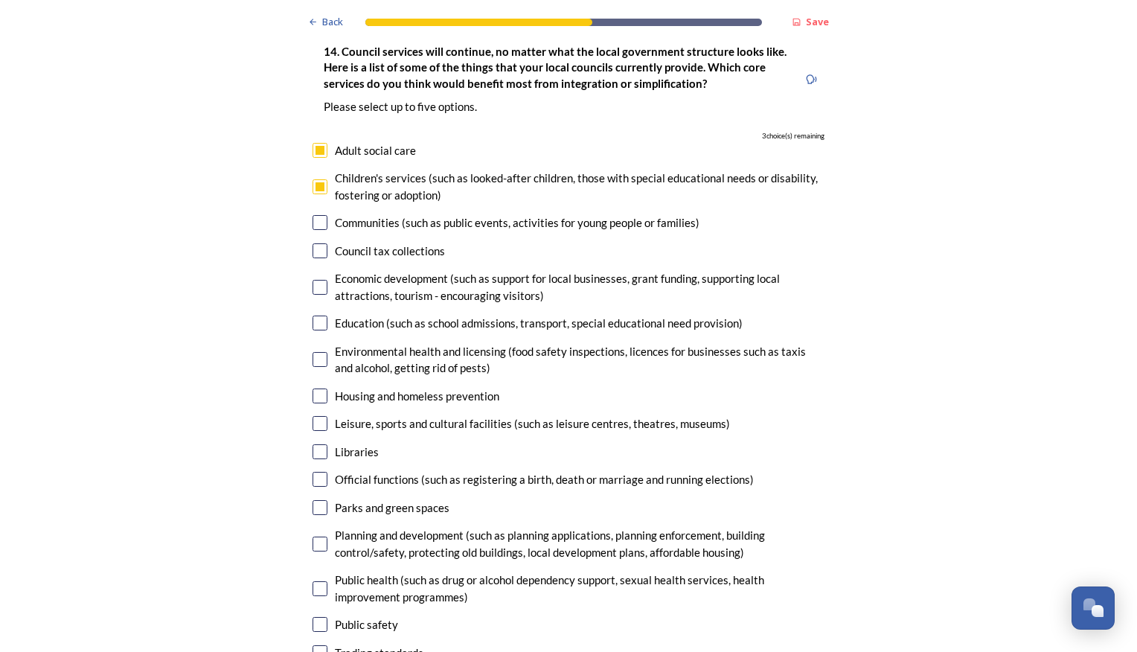
click at [315, 316] on input "checkbox" at bounding box center [320, 323] width 15 height 15
checkbox input "true"
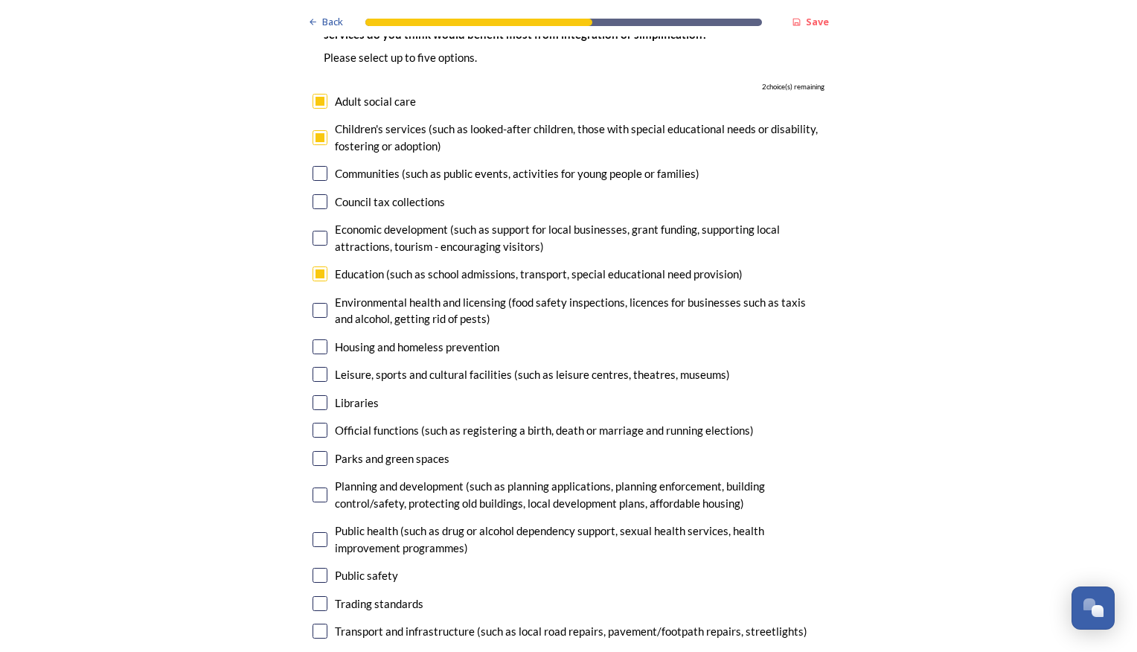
scroll to position [3424, 0]
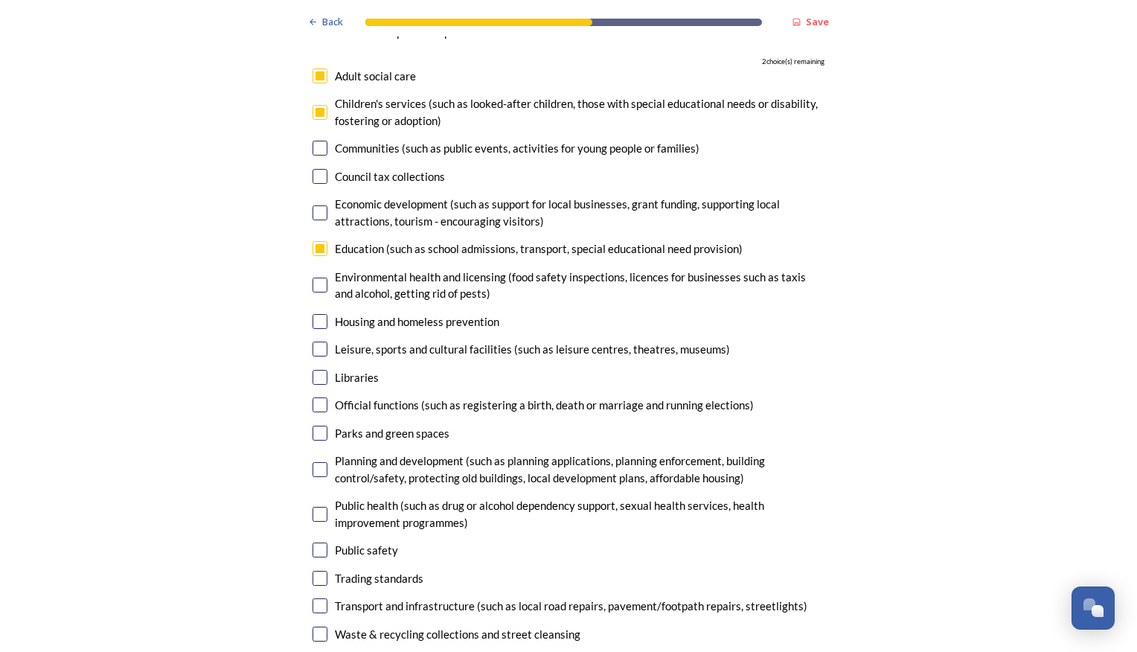
click at [314, 314] on input "checkbox" at bounding box center [320, 321] width 15 height 15
checkbox input "true"
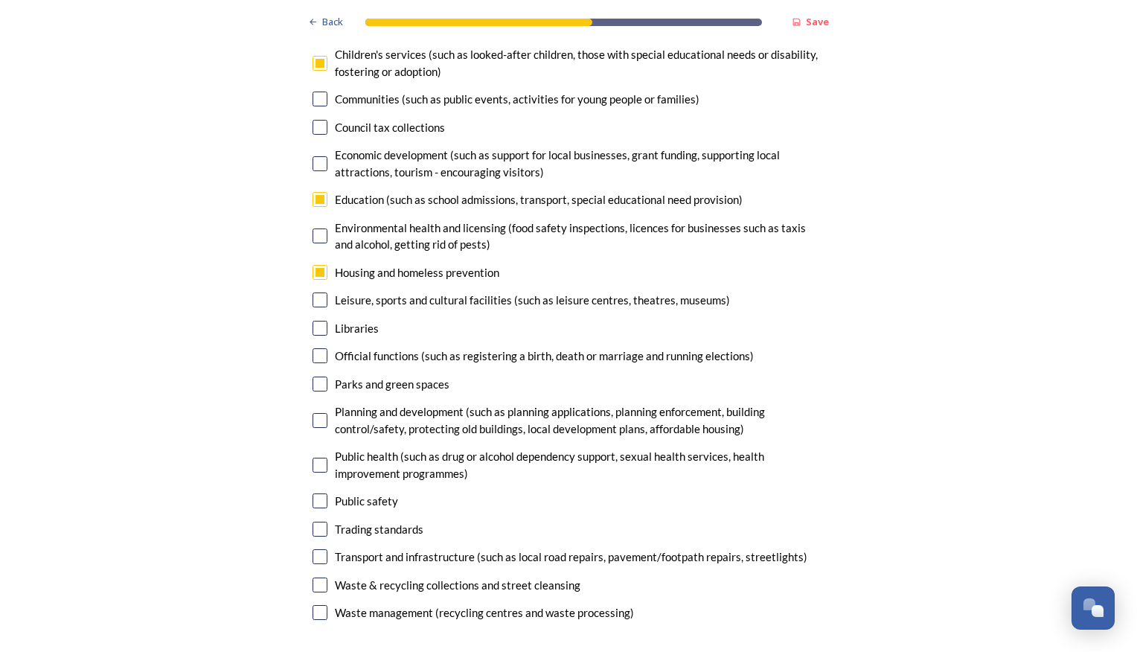
scroll to position [3499, 0]
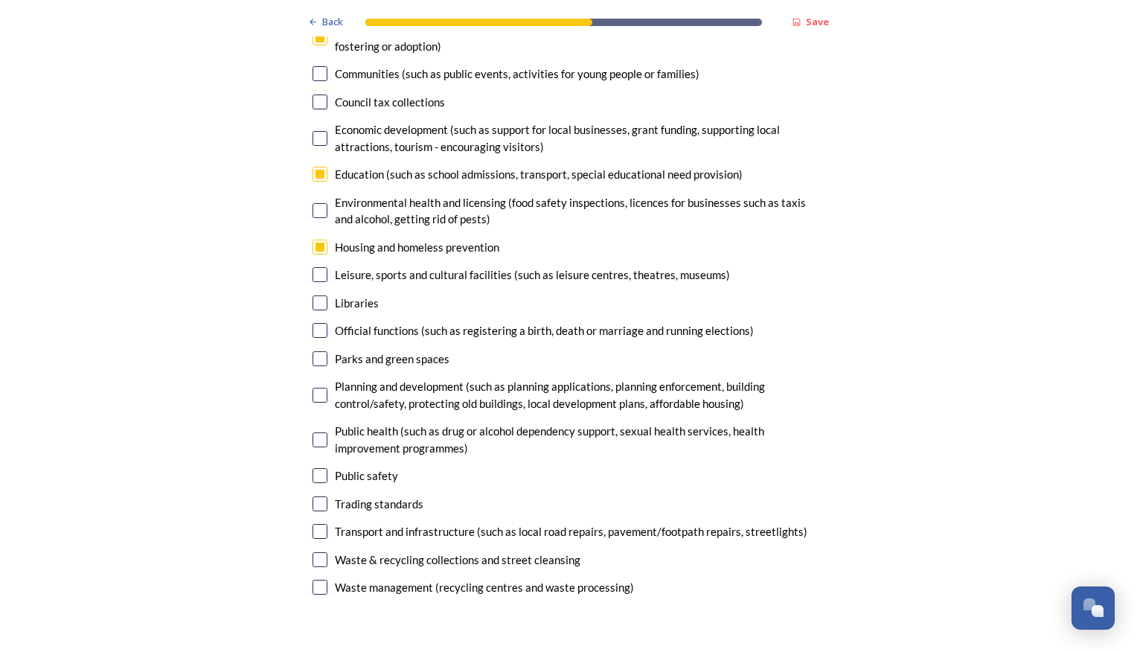
click at [313, 388] on input "checkbox" at bounding box center [320, 395] width 15 height 15
checkbox input "true"
click at [315, 432] on input "checkbox" at bounding box center [320, 439] width 15 height 15
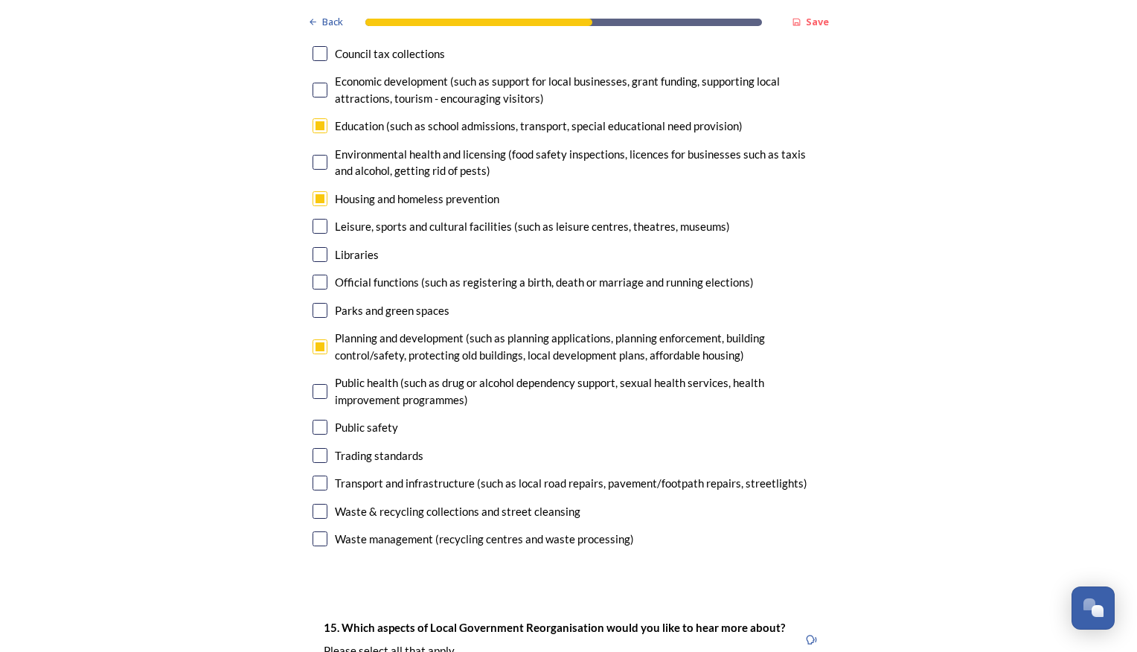
scroll to position [3573, 0]
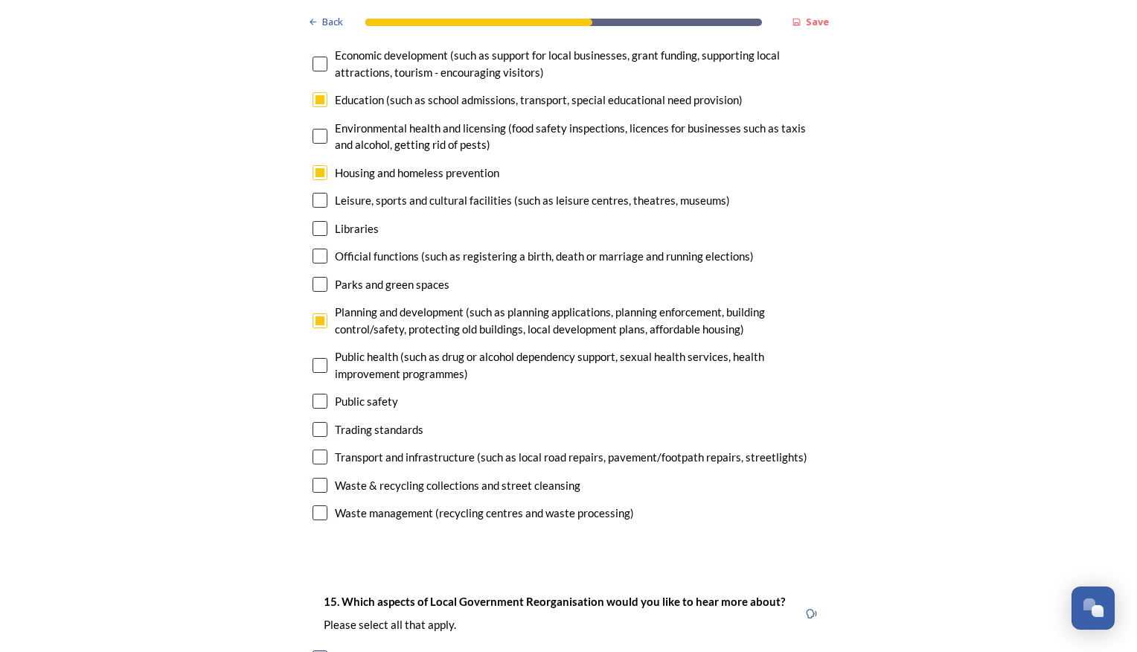
click at [319, 348] on div "Public health (such as drug or alcohol dependency support, sexual health servic…" at bounding box center [569, 364] width 512 height 33
click at [319, 358] on input "checkbox" at bounding box center [320, 365] width 15 height 15
checkbox input "false"
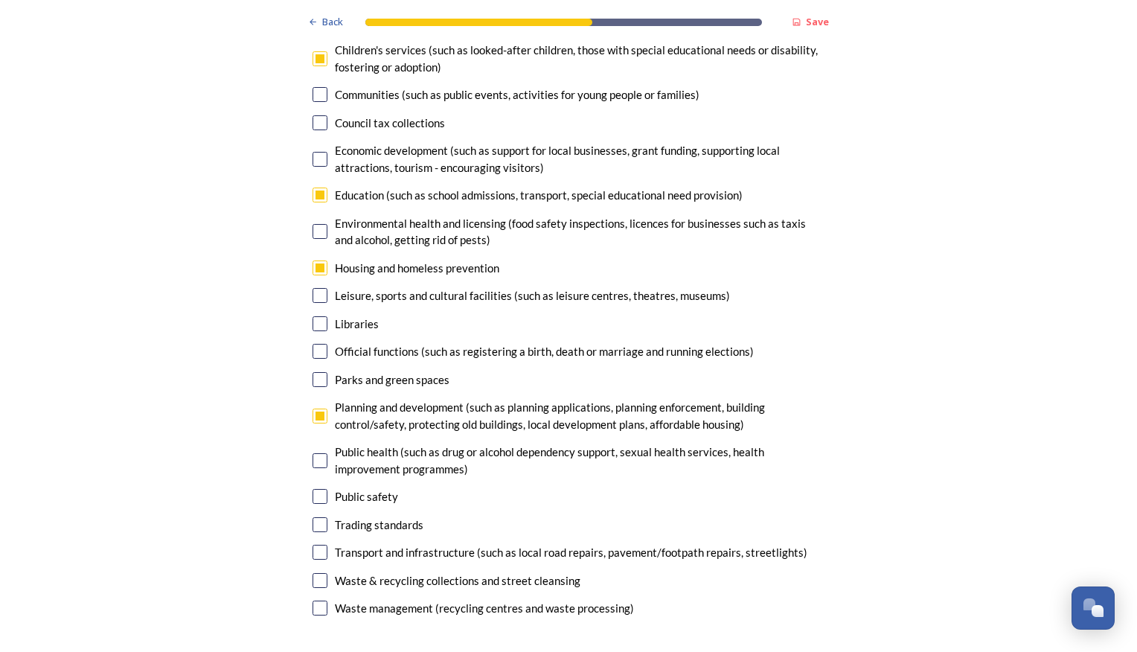
scroll to position [3350, 0]
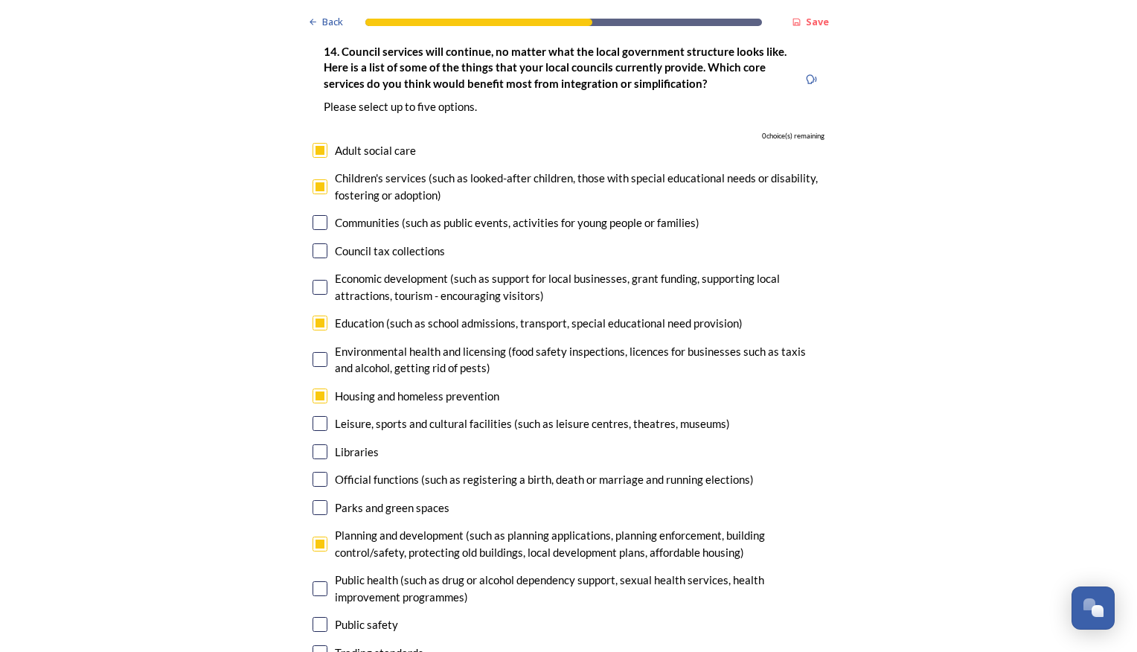
click at [319, 143] on input "checkbox" at bounding box center [320, 150] width 15 height 15
checkbox input "false"
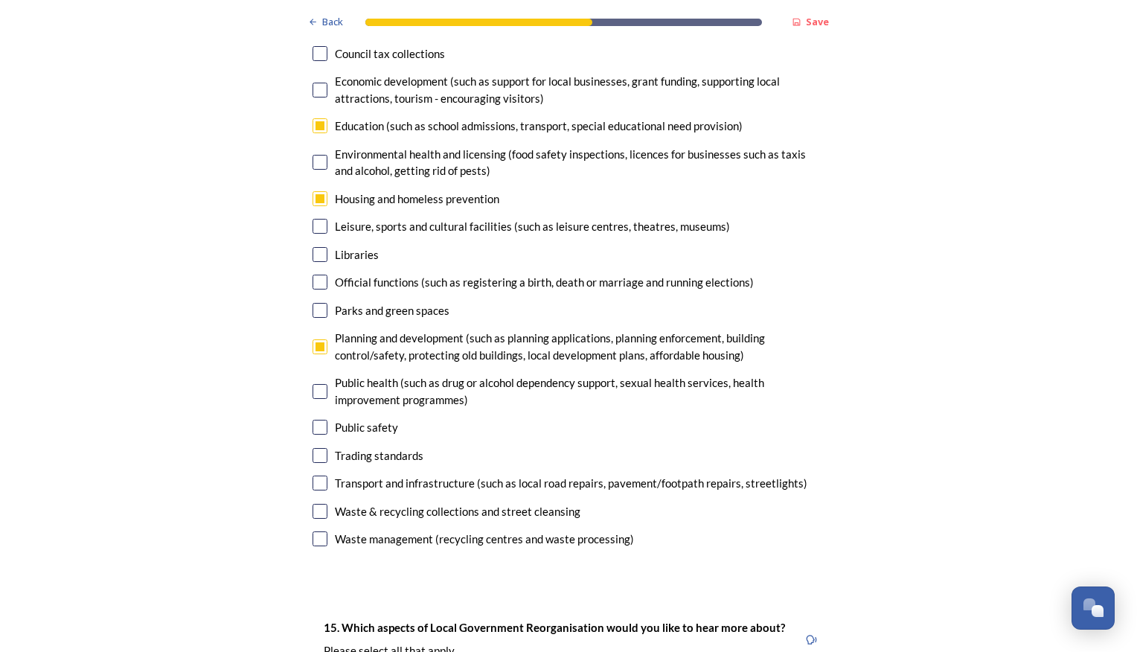
scroll to position [3573, 0]
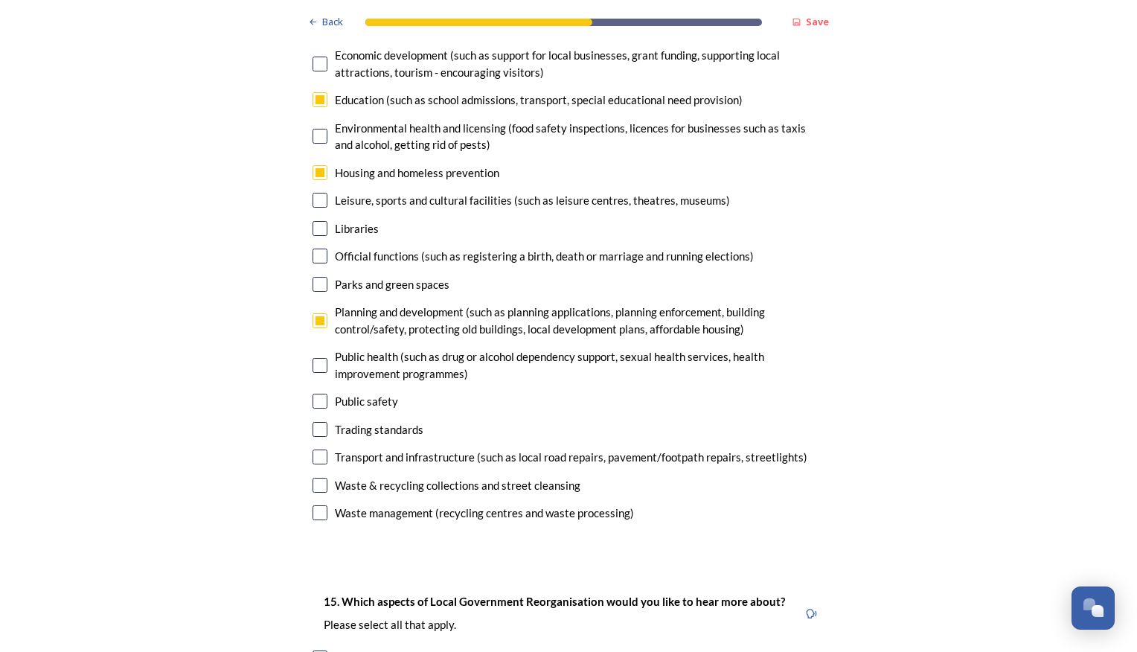
click at [319, 478] on input "checkbox" at bounding box center [320, 485] width 15 height 15
checkbox input "true"
click at [319, 505] on input "checkbox" at bounding box center [320, 512] width 15 height 15
checkbox input "false"
click at [316, 478] on input "checkbox" at bounding box center [320, 485] width 15 height 15
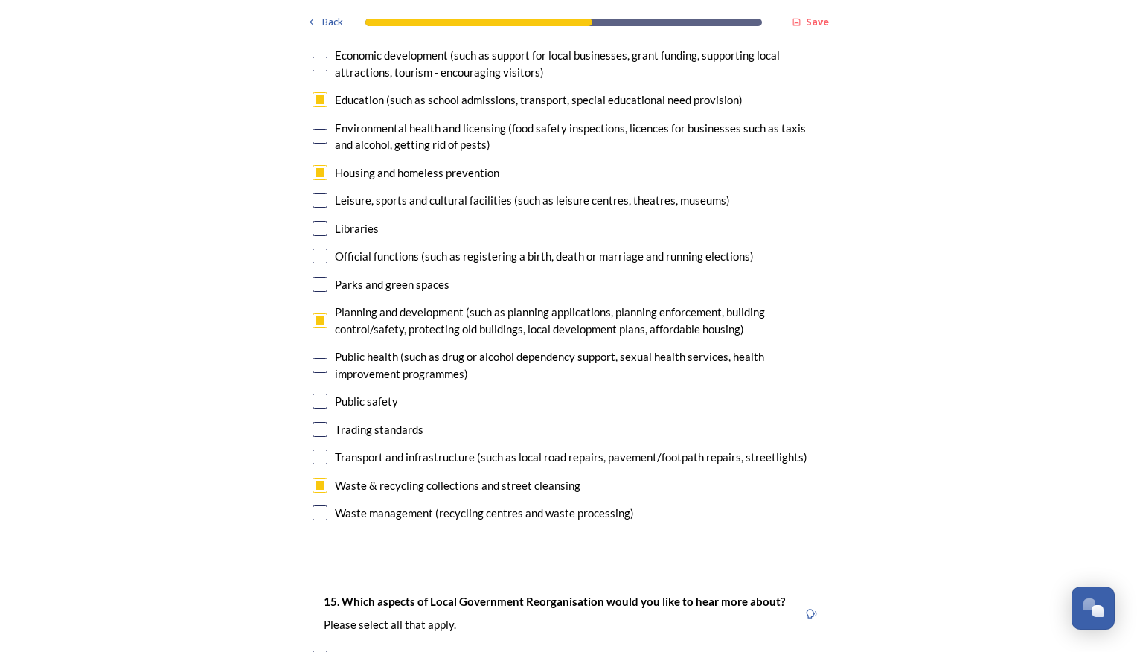
checkbox input "false"
click at [316, 450] on input "checkbox" at bounding box center [320, 457] width 15 height 15
checkbox input "true"
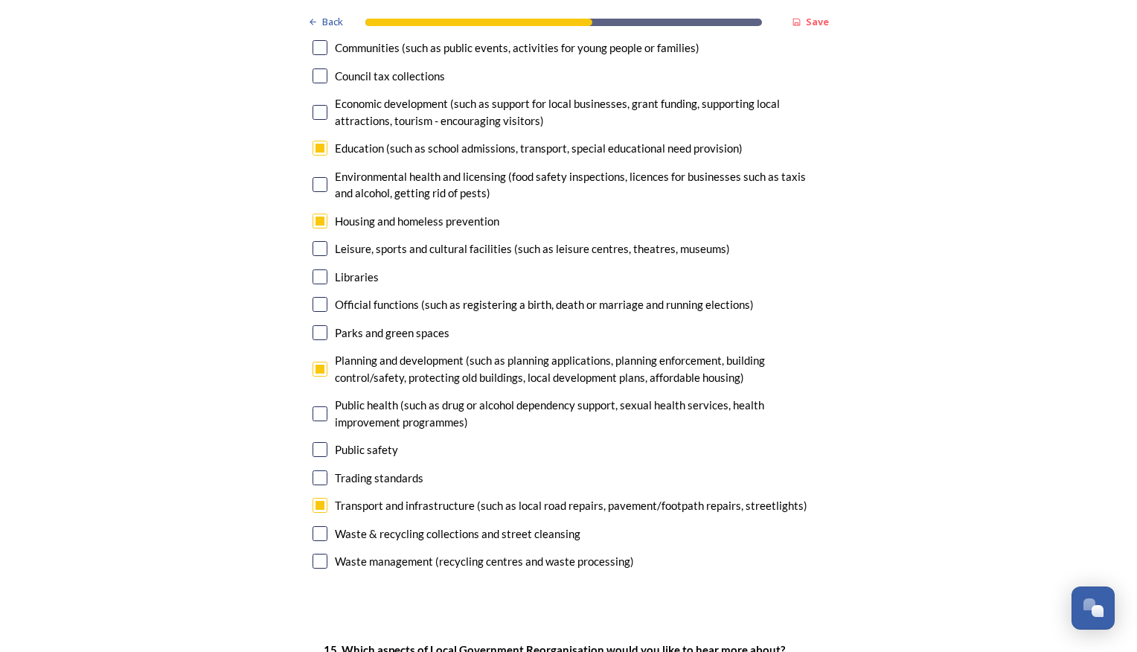
scroll to position [3499, 0]
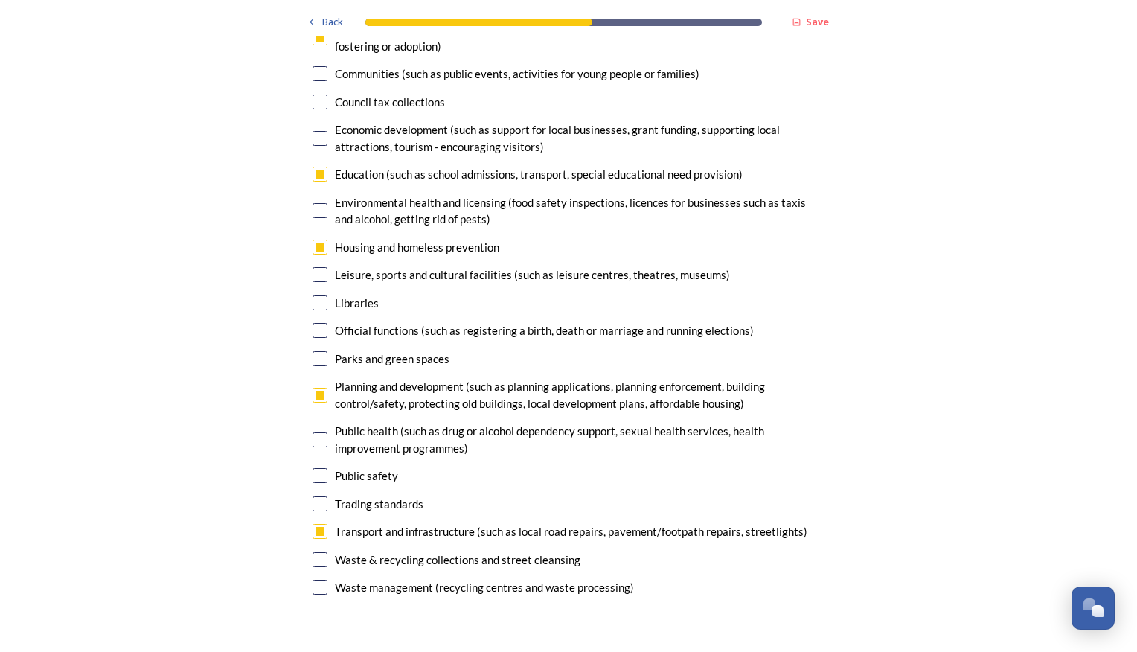
click at [319, 388] on input "checkbox" at bounding box center [320, 395] width 15 height 15
checkbox input "false"
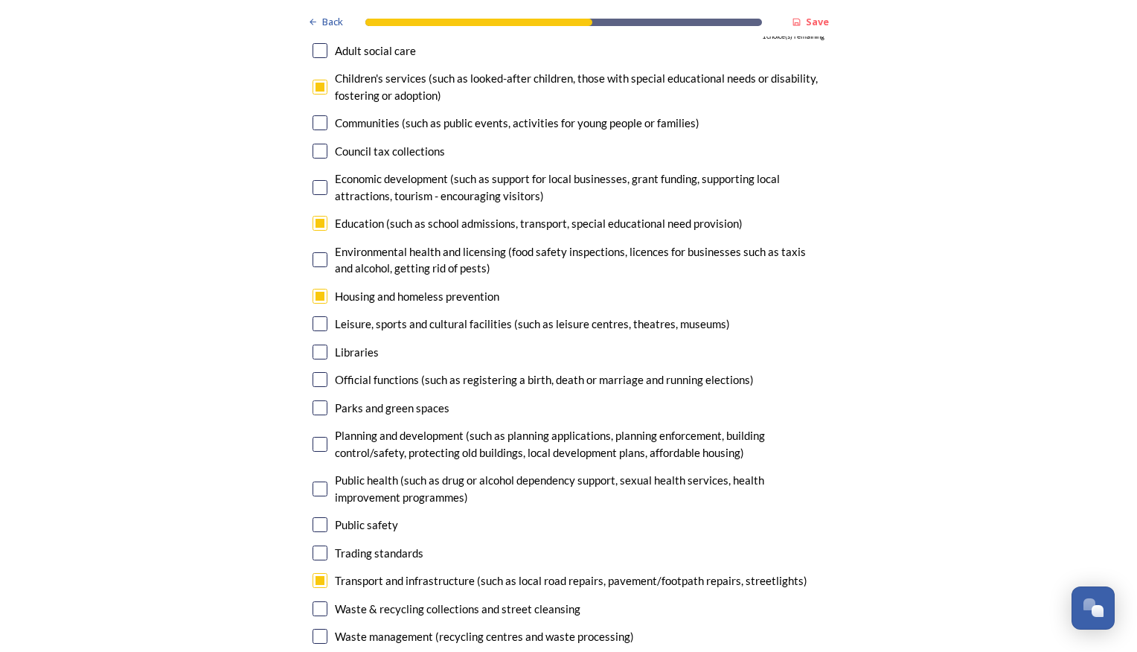
scroll to position [3424, 0]
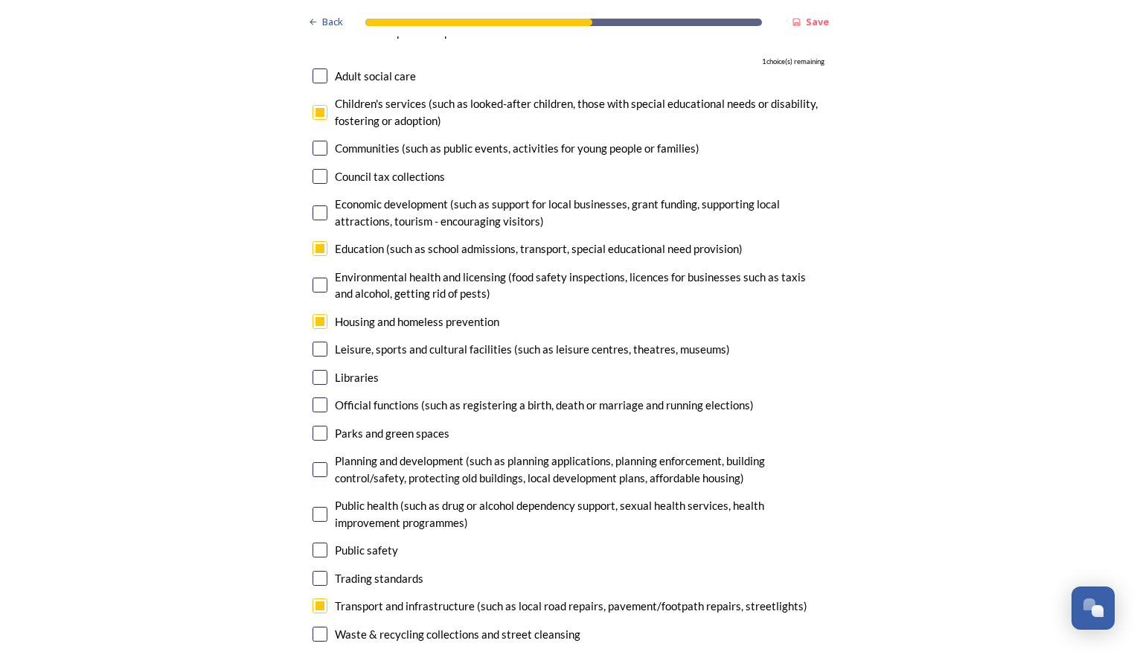
click at [313, 314] on input "checkbox" at bounding box center [320, 321] width 15 height 15
checkbox input "false"
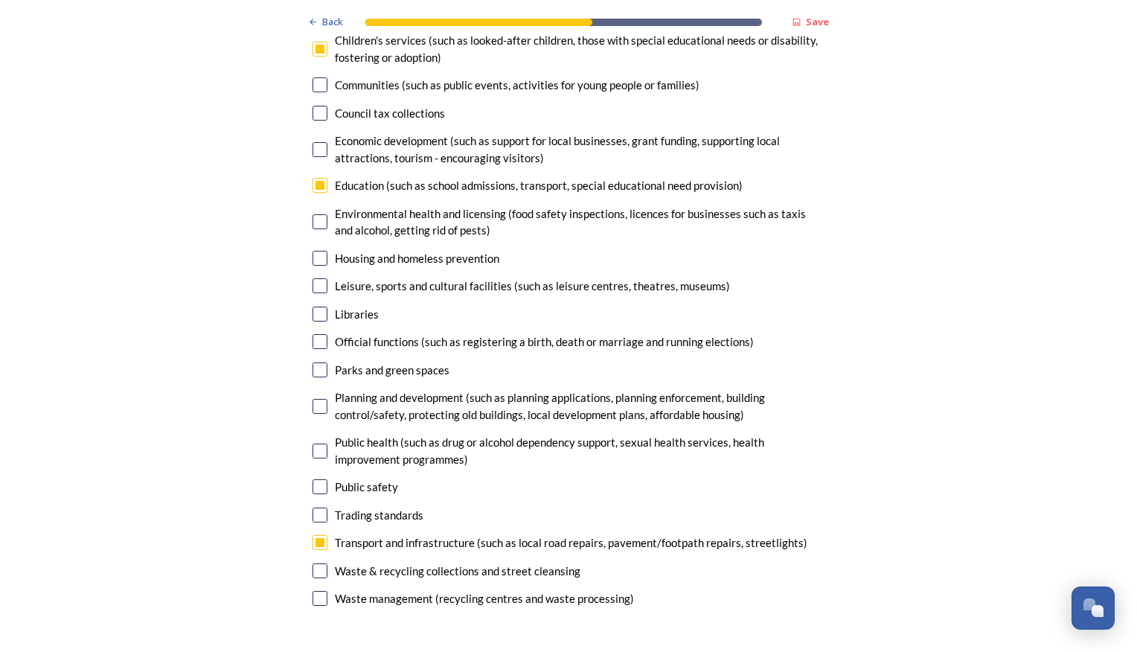
scroll to position [3573, 0]
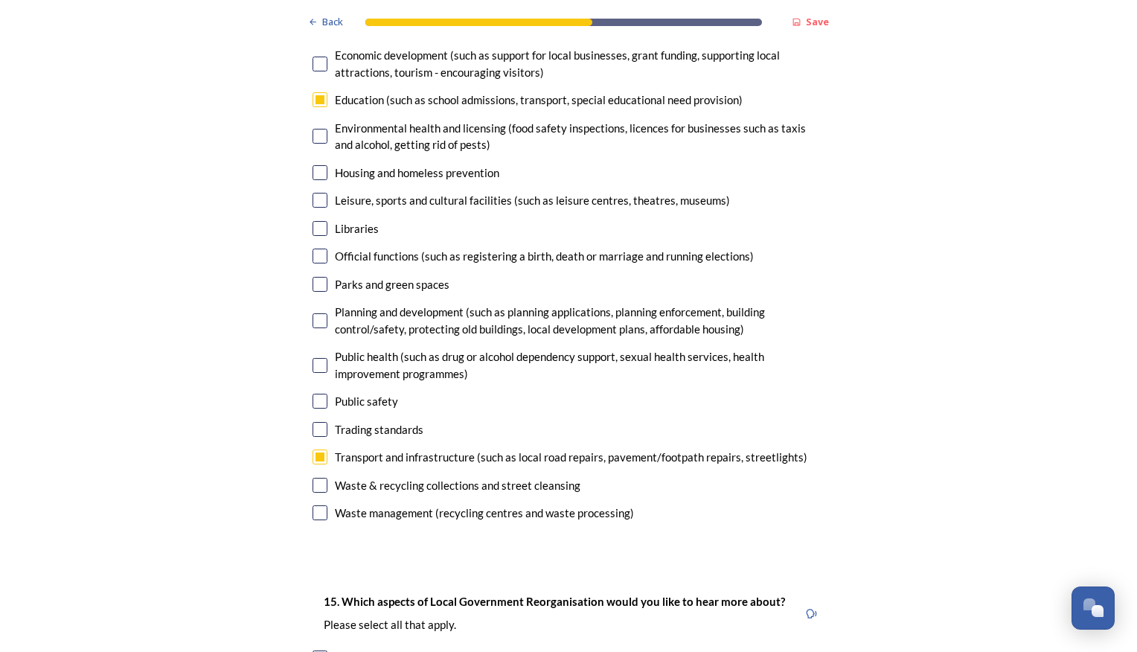
click at [317, 478] on input "checkbox" at bounding box center [320, 485] width 15 height 15
checkbox input "true"
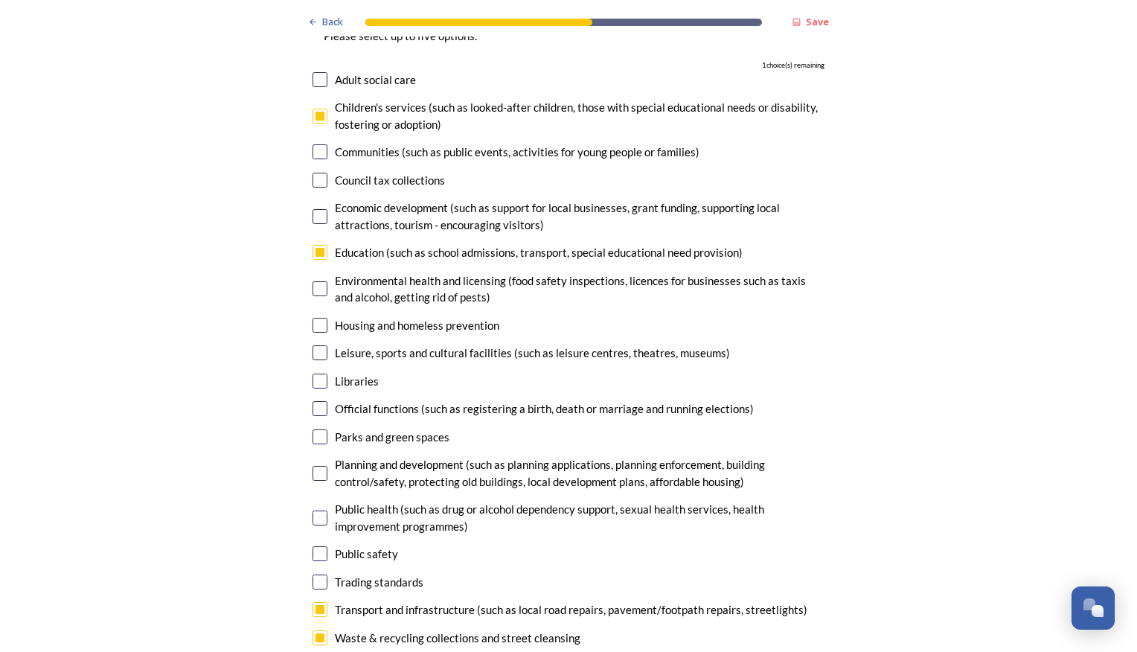
scroll to position [3424, 0]
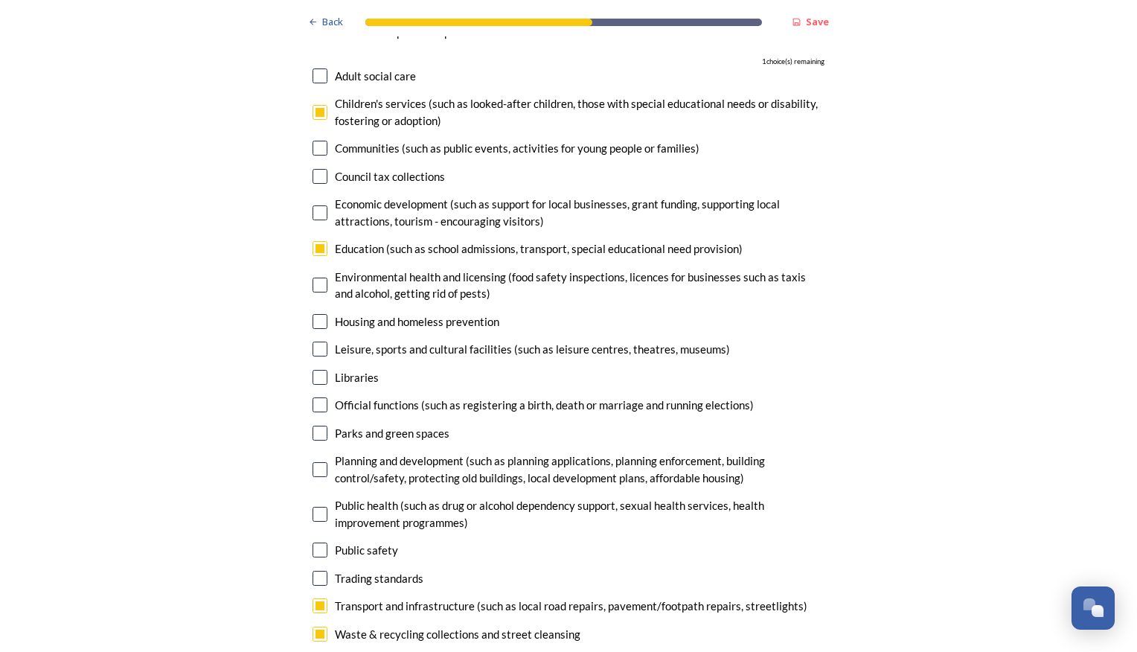
click at [316, 507] on input "checkbox" at bounding box center [320, 514] width 15 height 15
checkbox input "true"
click at [315, 543] on input "checkbox" at bounding box center [320, 550] width 15 height 15
checkbox input "false"
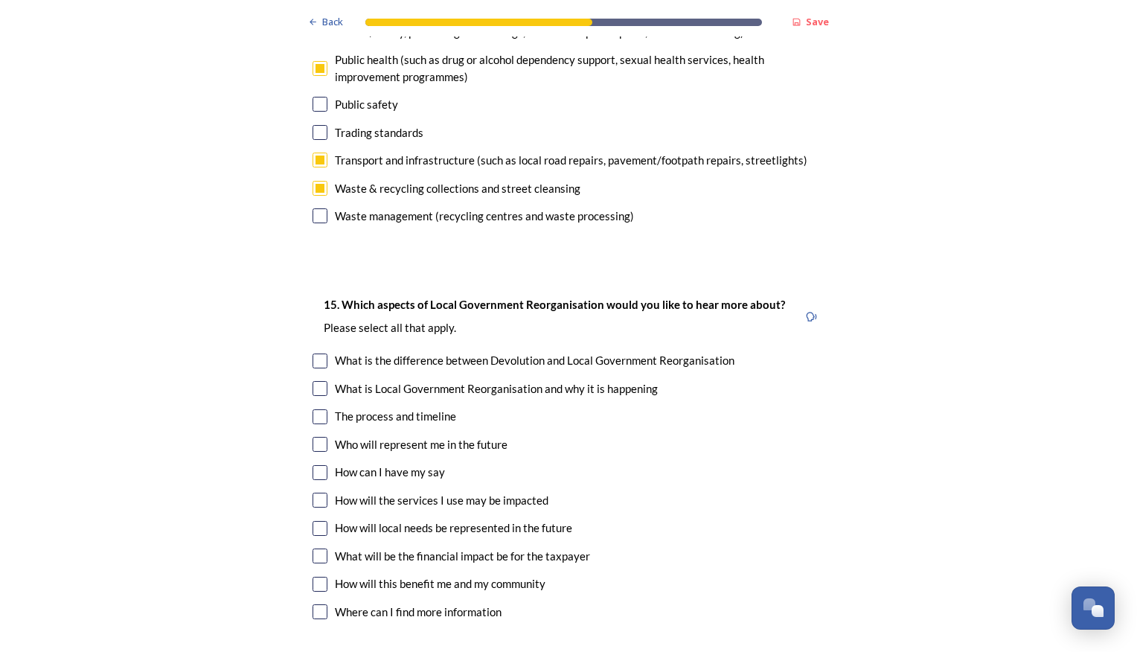
scroll to position [3871, 0]
click at [318, 409] on input "checkbox" at bounding box center [320, 416] width 15 height 15
checkbox input "true"
click at [313, 492] on input "checkbox" at bounding box center [320, 499] width 15 height 15
checkbox input "true"
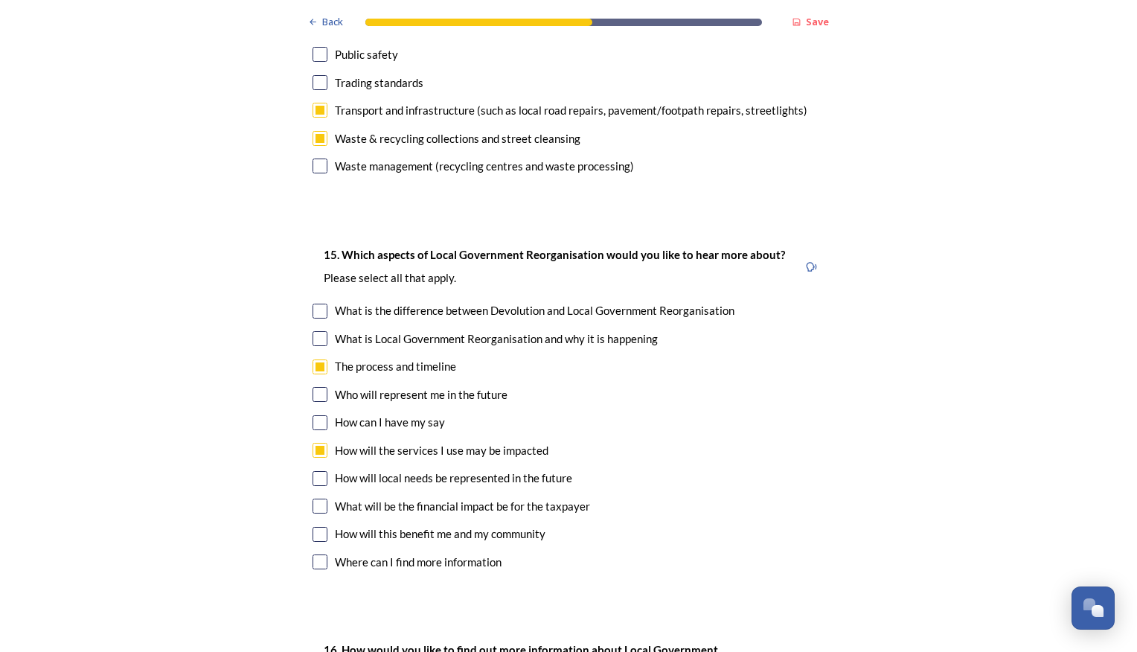
scroll to position [3945, 0]
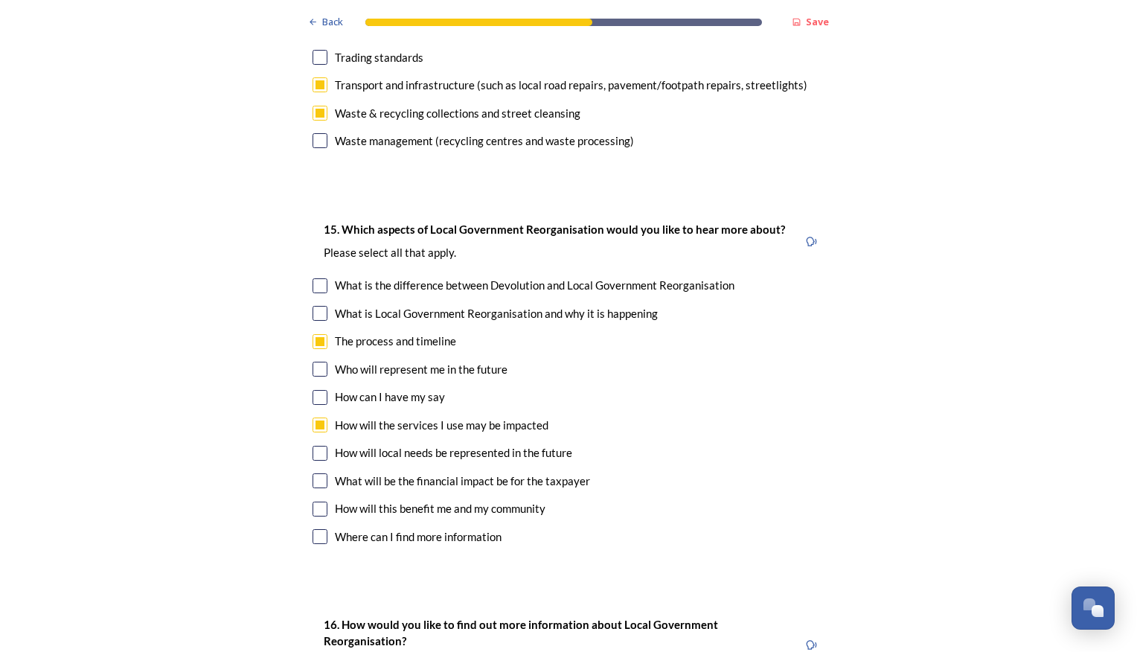
click at [315, 278] on input "checkbox" at bounding box center [320, 285] width 15 height 15
checkbox input "true"
click at [314, 306] on input "checkbox" at bounding box center [320, 313] width 15 height 15
checkbox input "true"
click at [313, 473] on input "checkbox" at bounding box center [320, 480] width 15 height 15
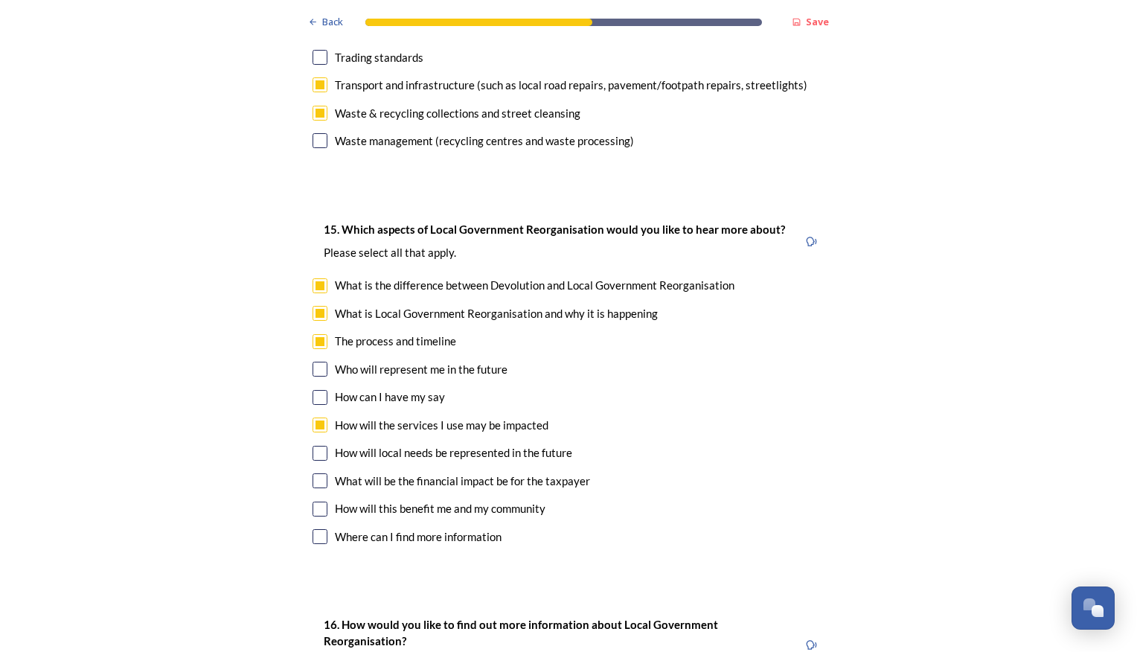
checkbox input "true"
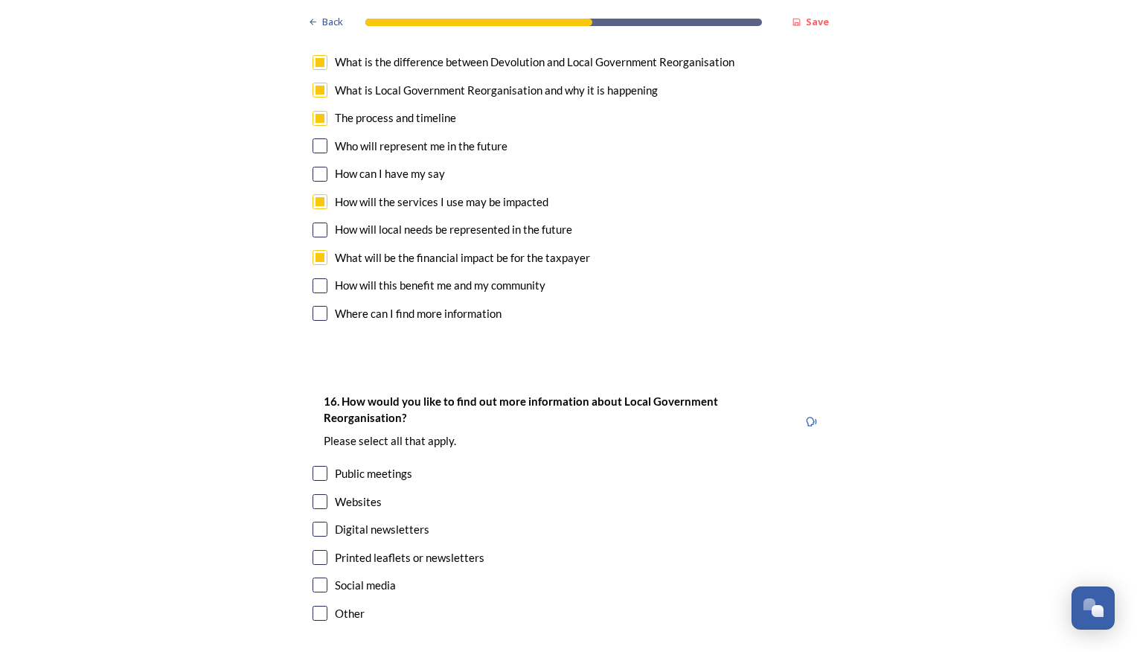
click at [316, 494] on input "checkbox" at bounding box center [320, 501] width 15 height 15
checkbox input "true"
click at [313, 522] on input "checkbox" at bounding box center [320, 529] width 15 height 15
checkbox input "true"
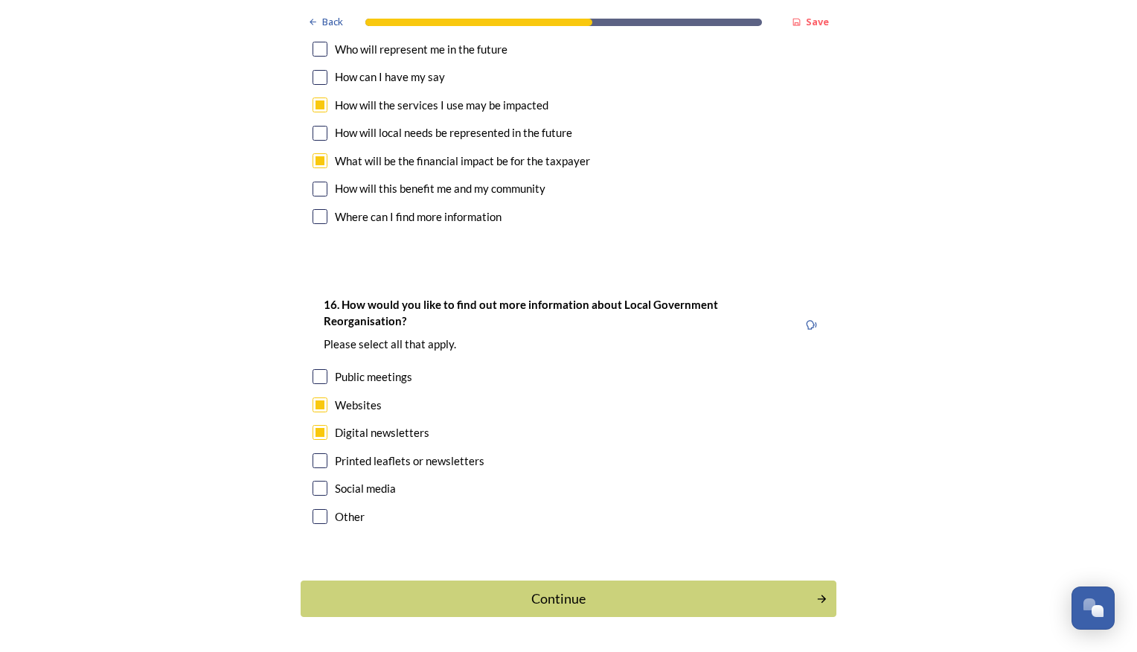
scroll to position [4273, 0]
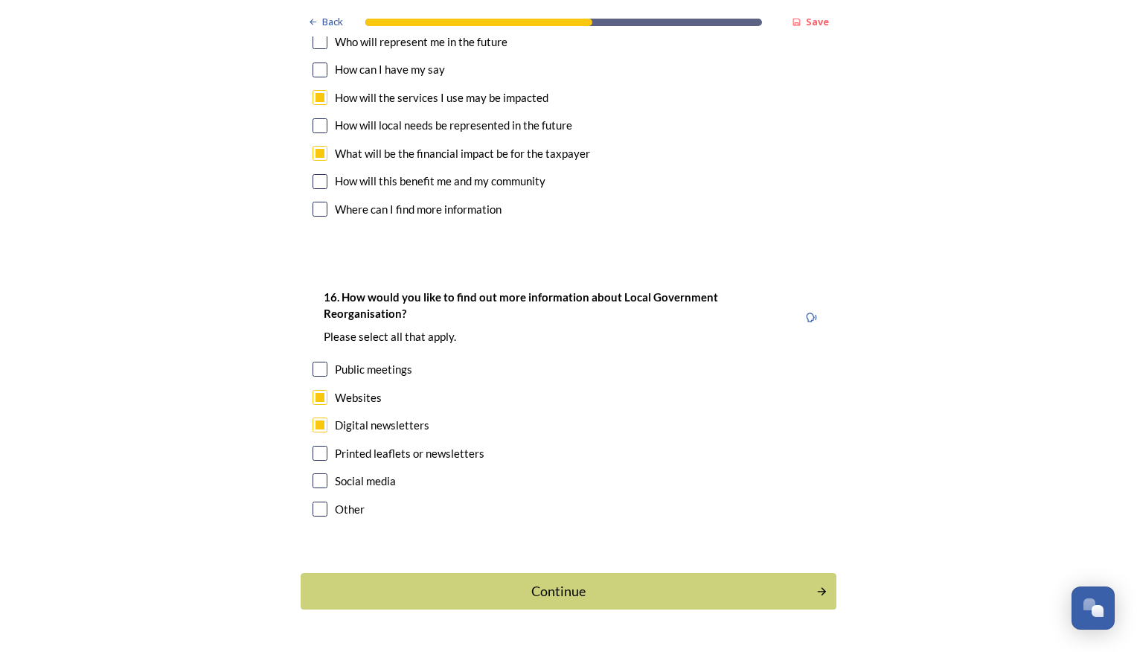
click at [315, 473] on input "checkbox" at bounding box center [320, 480] width 15 height 15
checkbox input "true"
click at [584, 581] on div "Continue" at bounding box center [559, 591] width 504 height 20
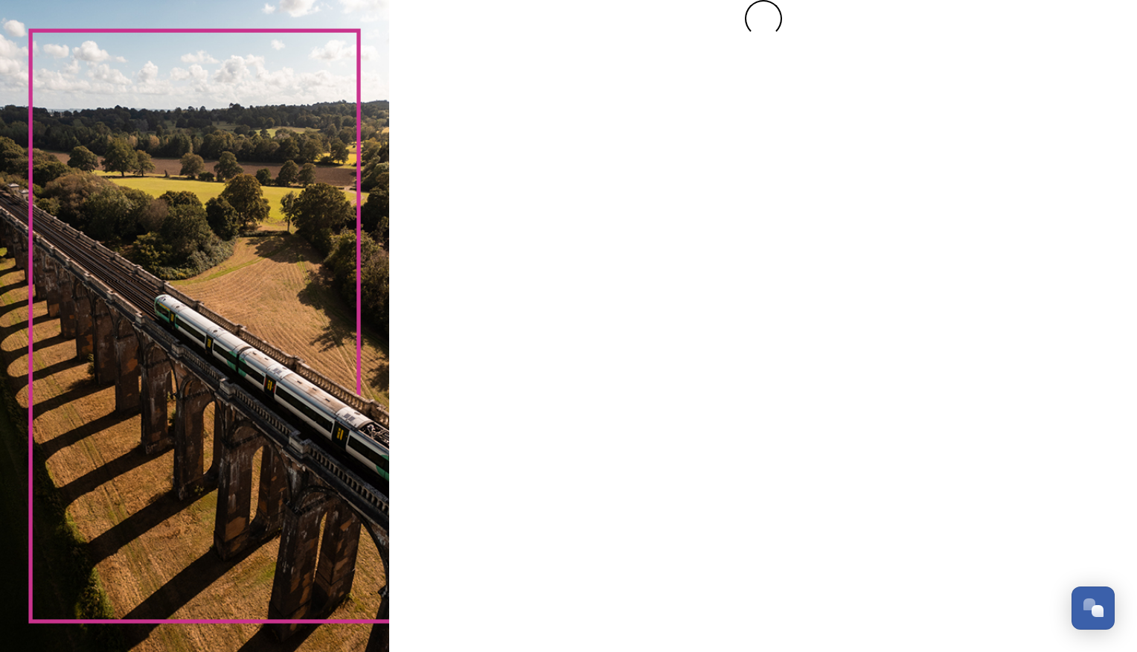
scroll to position [0, 0]
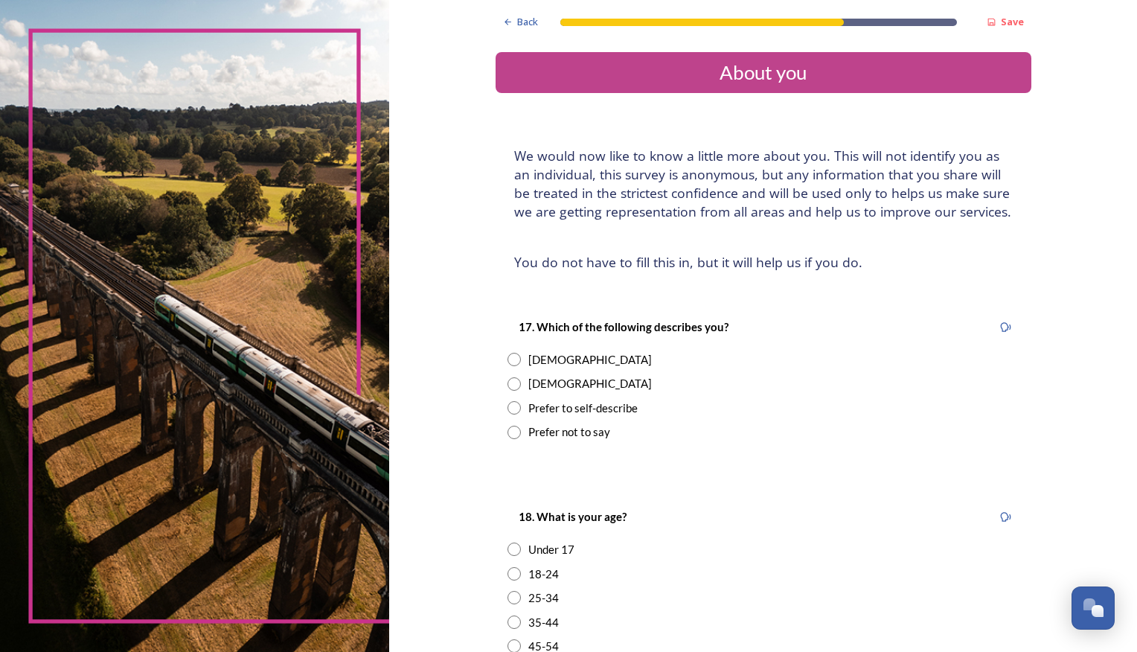
click at [511, 360] on input "radio" at bounding box center [514, 359] width 13 height 13
radio input "true"
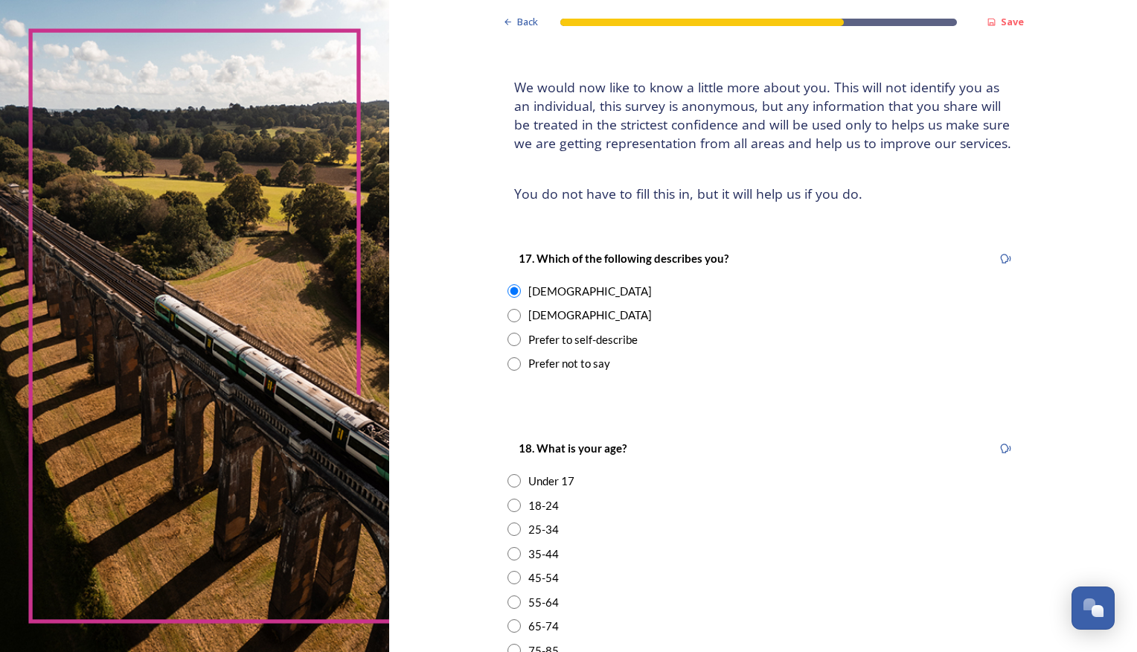
scroll to position [223, 0]
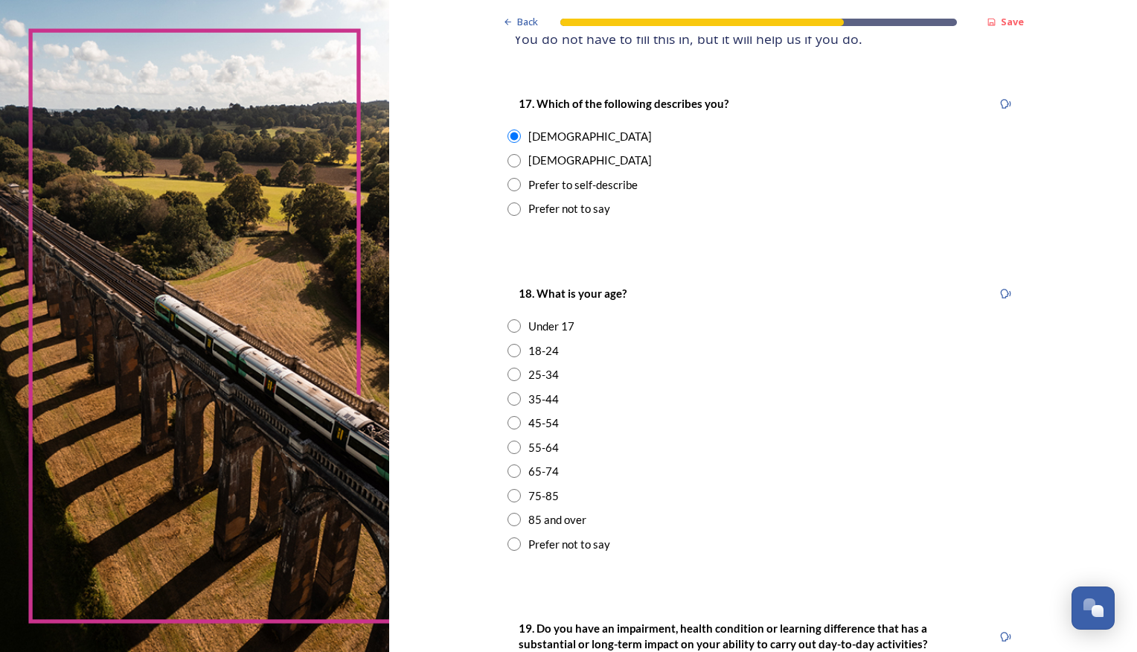
click at [512, 421] on input "radio" at bounding box center [514, 422] width 13 height 13
radio input "true"
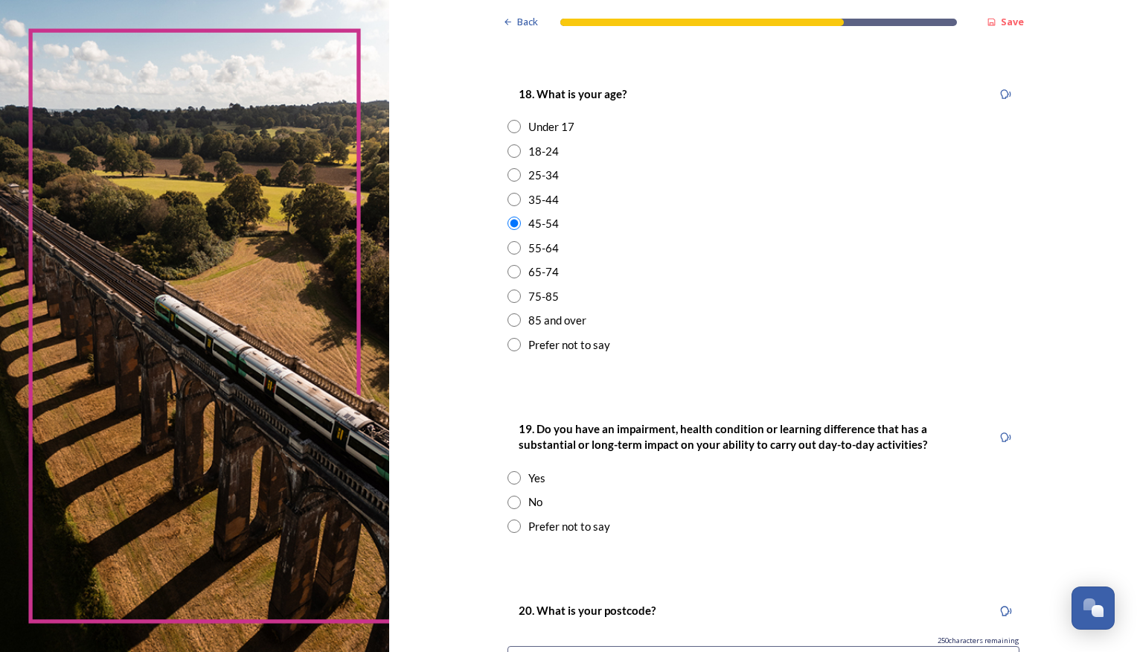
scroll to position [447, 0]
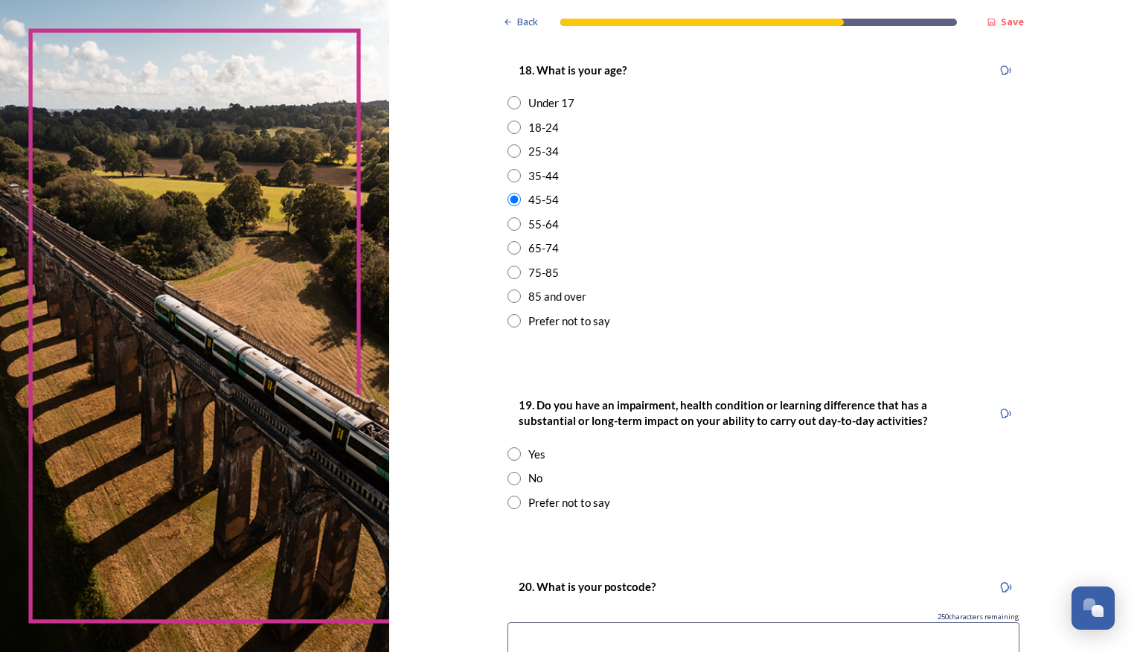
click at [508, 479] on input "radio" at bounding box center [514, 478] width 13 height 13
radio input "true"
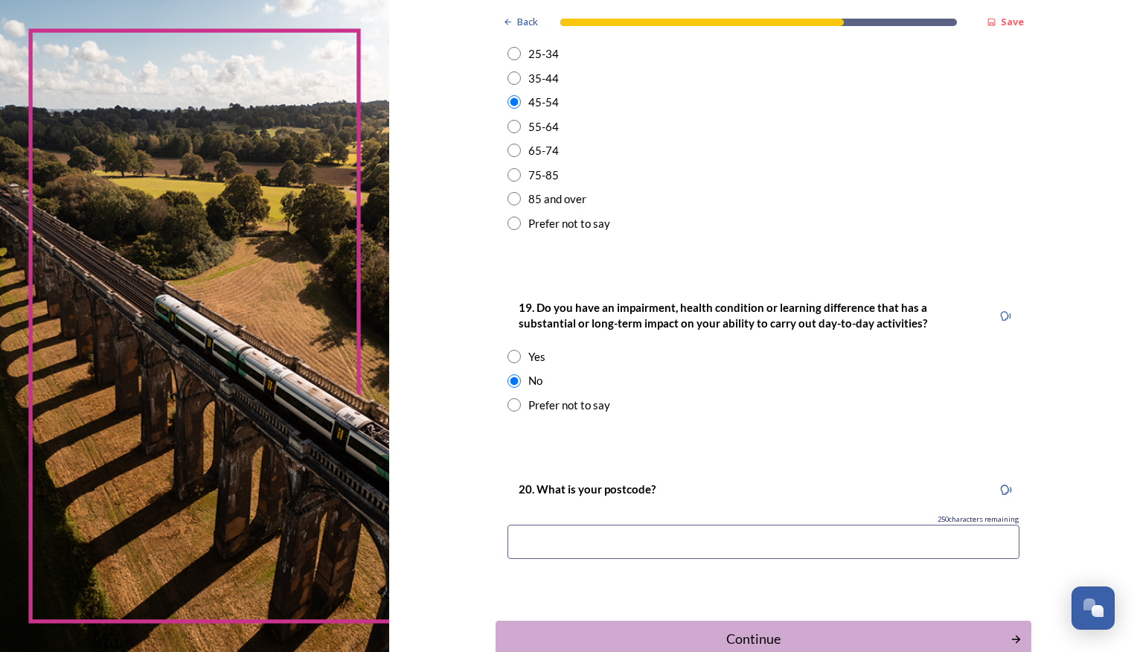
scroll to position [636, 0]
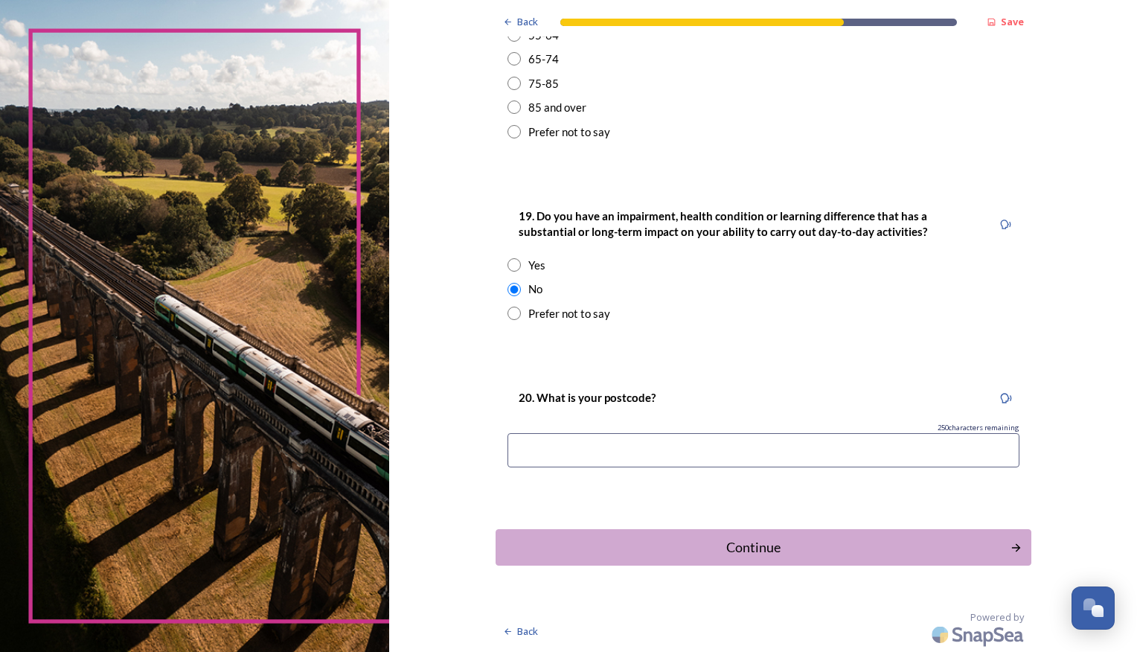
click at [606, 446] on input at bounding box center [764, 450] width 512 height 34
type input "BN16 3NP"
click at [751, 551] on div "Continue" at bounding box center [753, 547] width 504 height 20
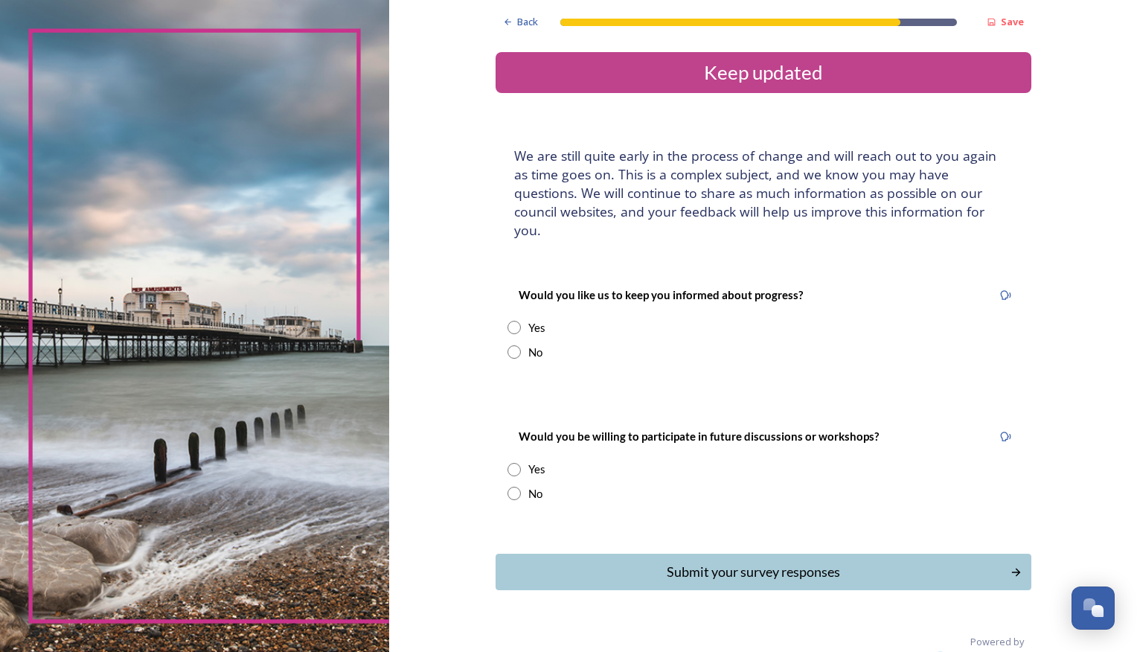
click at [511, 321] on input "radio" at bounding box center [514, 327] width 13 height 13
radio input "true"
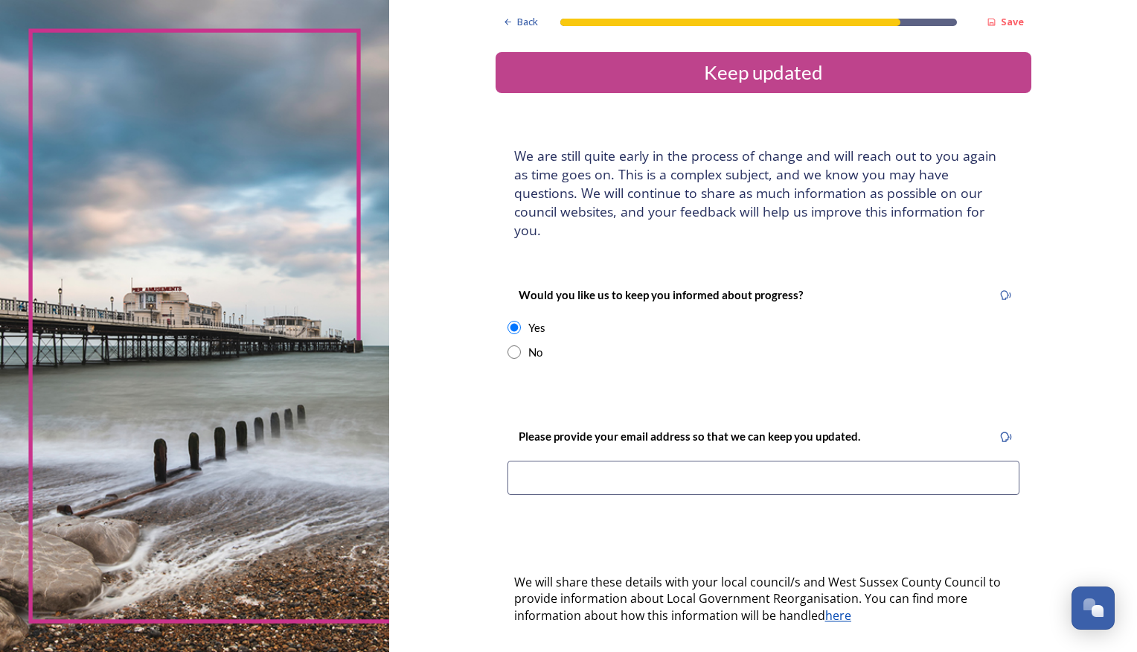
scroll to position [74, 0]
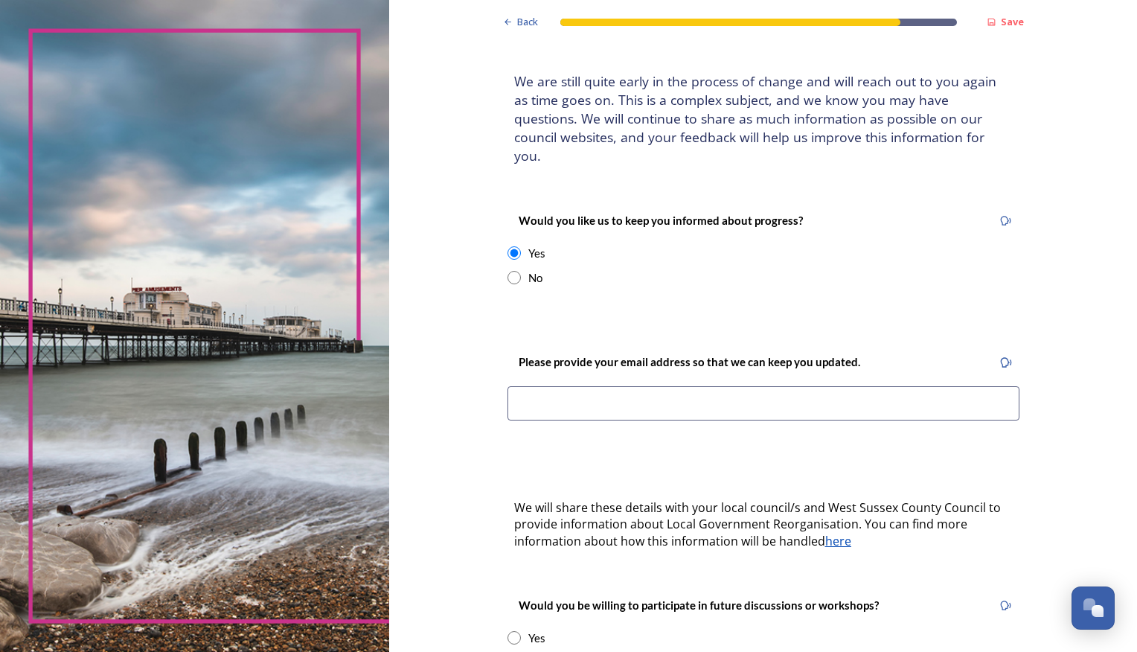
click at [601, 386] on input at bounding box center [764, 403] width 512 height 34
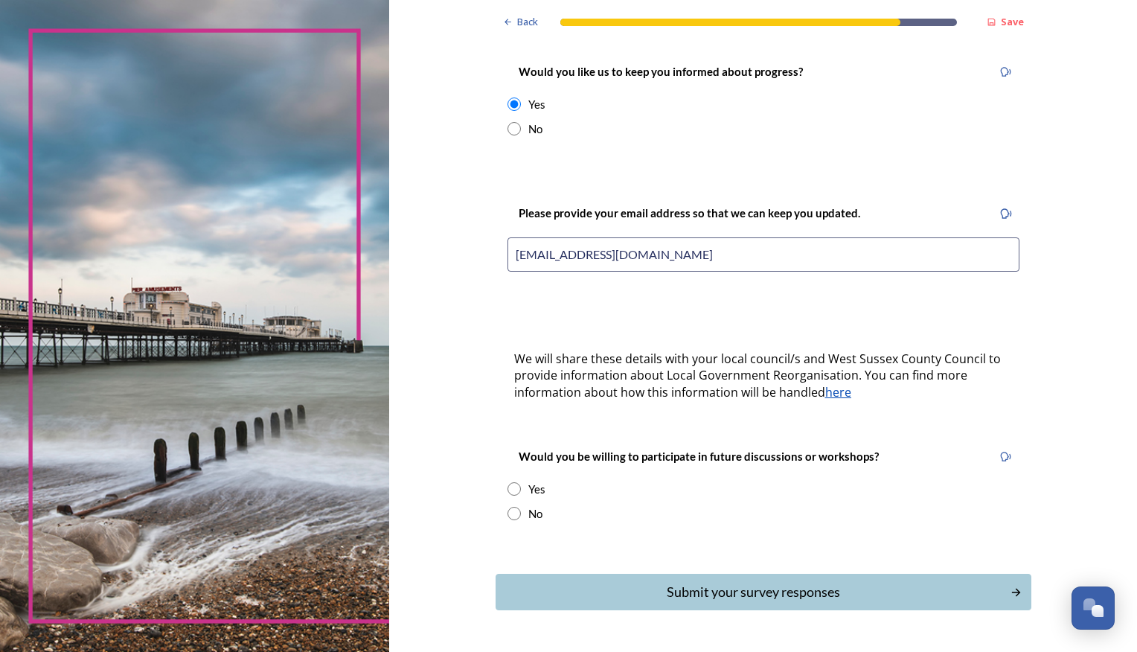
scroll to position [249, 0]
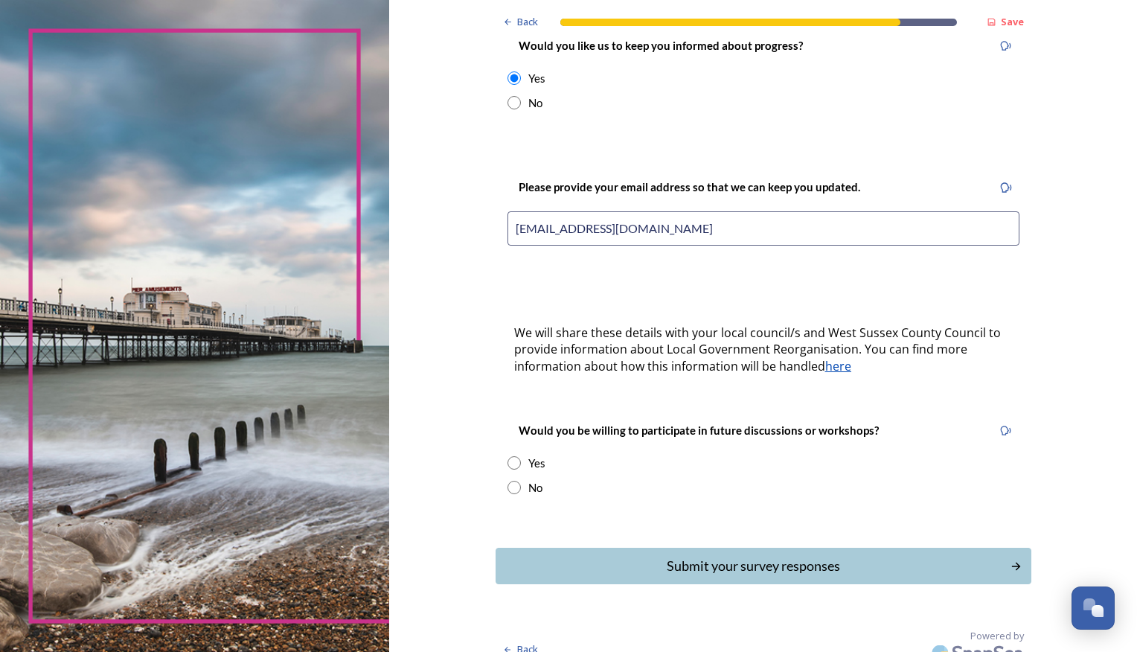
type input "klharmer@btinternet.com"
click at [508, 481] on input "radio" at bounding box center [514, 487] width 13 height 13
radio input "true"
click at [726, 556] on div "Submit your survey responses" at bounding box center [753, 566] width 504 height 20
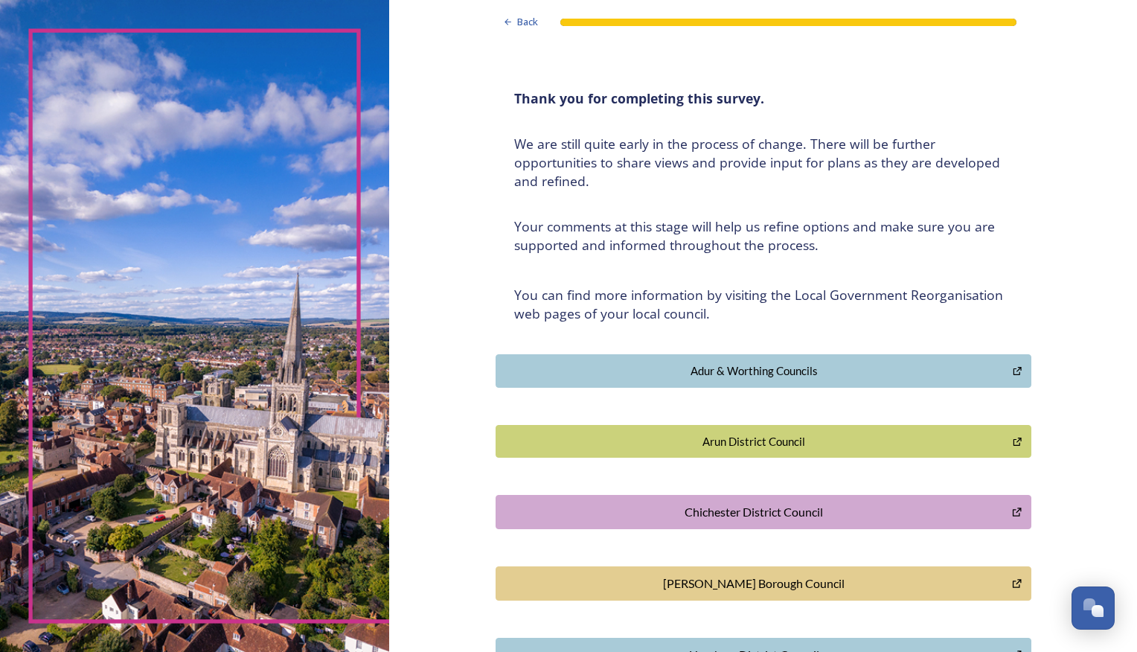
scroll to position [83, 0]
